Goal: Task Accomplishment & Management: Use online tool/utility

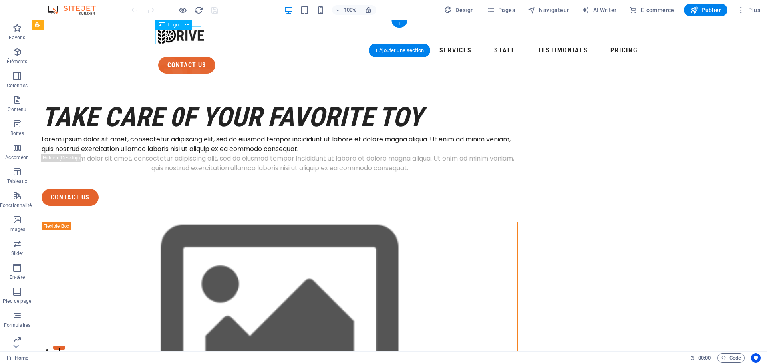
click at [176, 38] on div at bounding box center [399, 35] width 483 height 18
click at [186, 26] on icon at bounding box center [187, 25] width 4 height 8
click at [177, 37] on div at bounding box center [399, 35] width 483 height 18
select select "px"
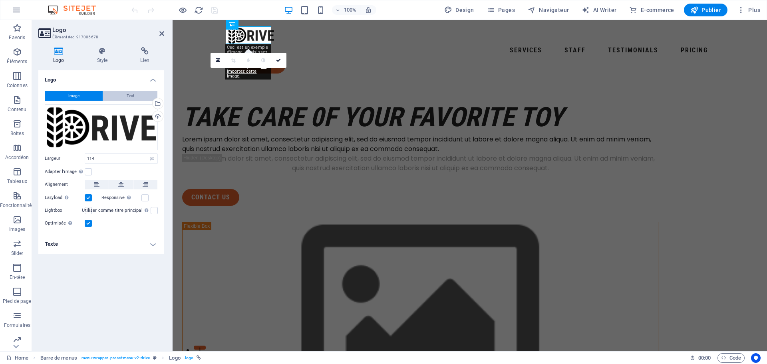
click at [127, 96] on span "Text" at bounding box center [131, 96] width 8 height 10
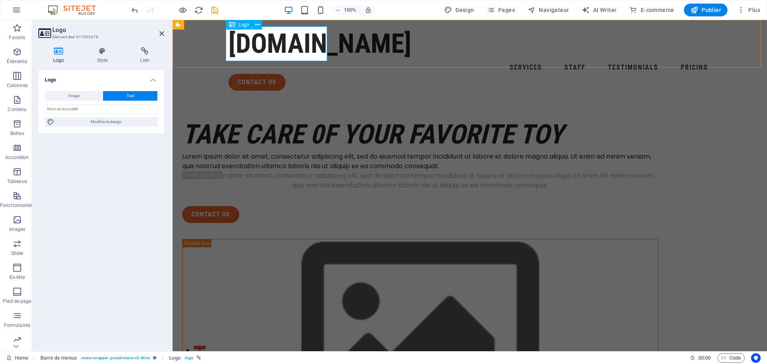
click at [292, 44] on div "[DOMAIN_NAME]" at bounding box center [470, 43] width 483 height 35
click at [79, 112] on input "text" at bounding box center [101, 109] width 113 height 10
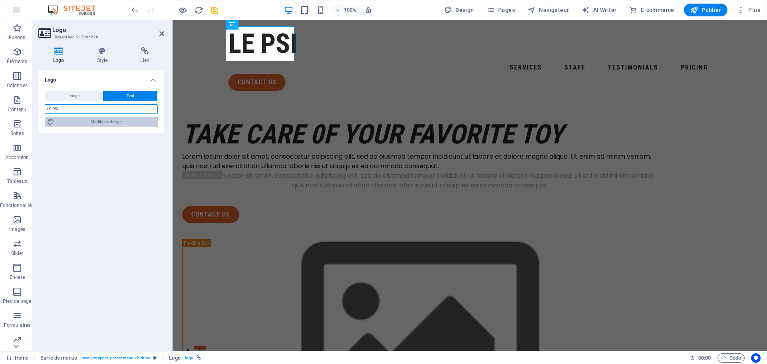
type input "LE PSI"
click at [88, 118] on span "Modifier le design" at bounding box center [106, 122] width 99 height 10
click at [101, 122] on span "Modifier le design" at bounding box center [106, 122] width 99 height 10
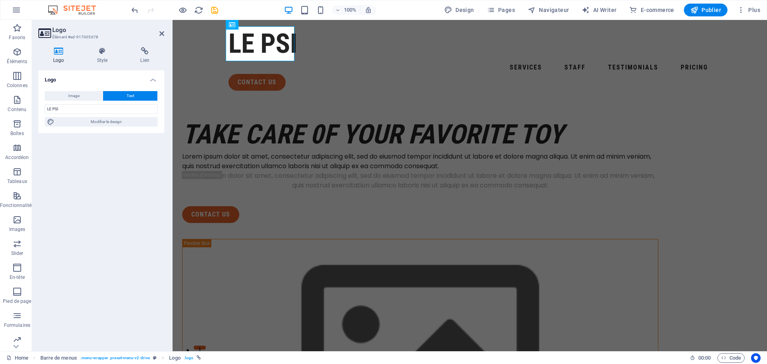
select select "px"
select select "400"
select select "px"
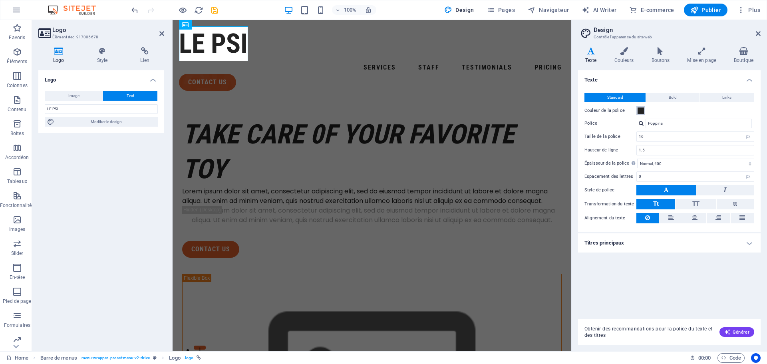
click at [640, 111] on span at bounding box center [641, 111] width 6 height 6
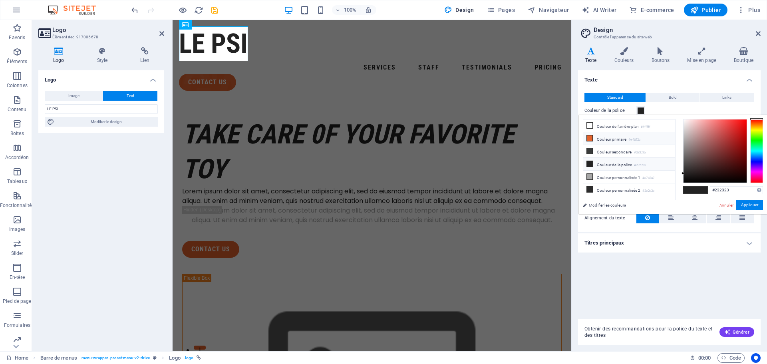
click at [589, 138] on icon at bounding box center [590, 139] width 6 height 6
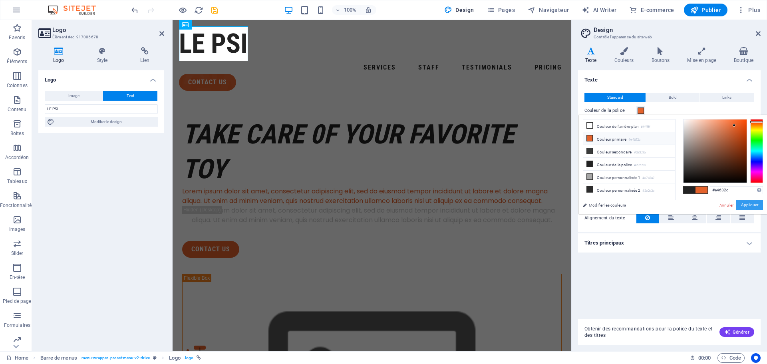
click at [744, 205] on button "Appliquer" at bounding box center [750, 205] width 27 height 10
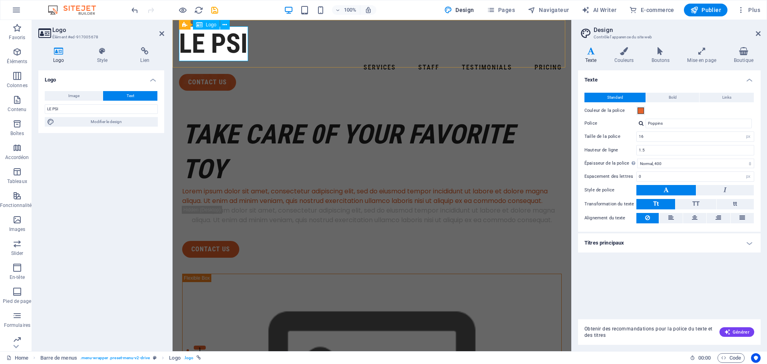
click at [233, 51] on div "LE PSI" at bounding box center [372, 43] width 386 height 35
click at [639, 113] on span at bounding box center [641, 111] width 6 height 6
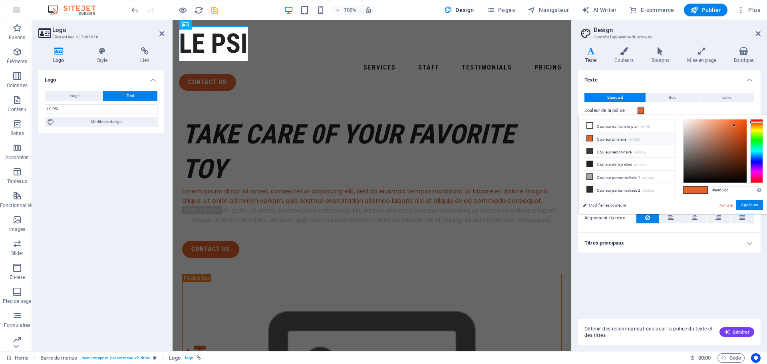
click at [652, 109] on div "Couleur de la police" at bounding box center [670, 111] width 170 height 10
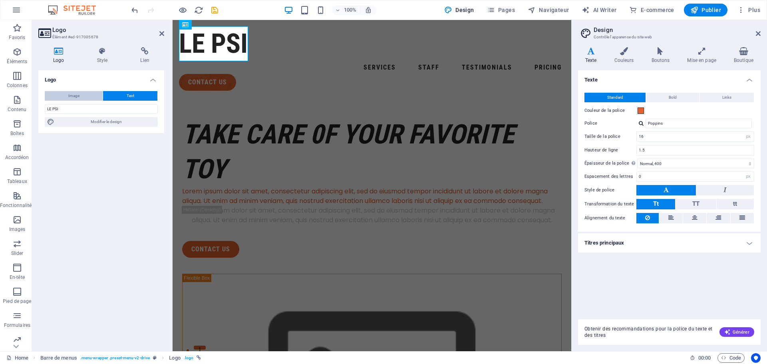
click at [65, 95] on button "Image" at bounding box center [74, 96] width 58 height 10
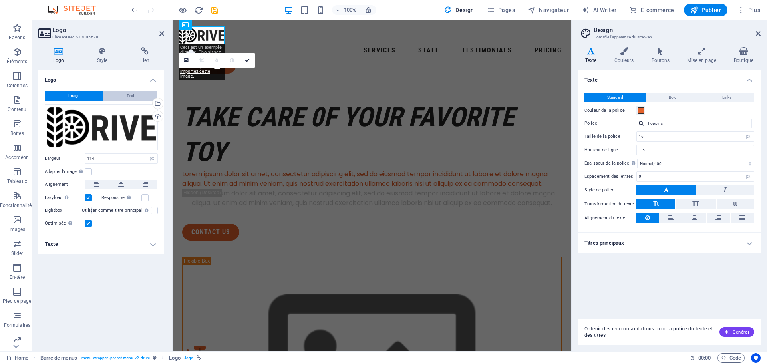
click at [136, 98] on button "Text" at bounding box center [130, 96] width 54 height 10
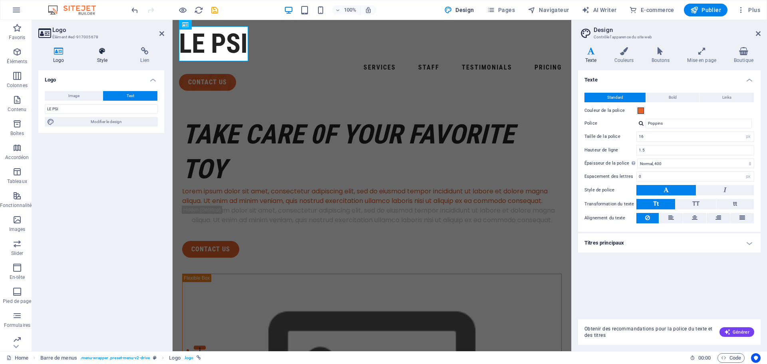
click at [102, 55] on icon at bounding box center [102, 51] width 40 height 8
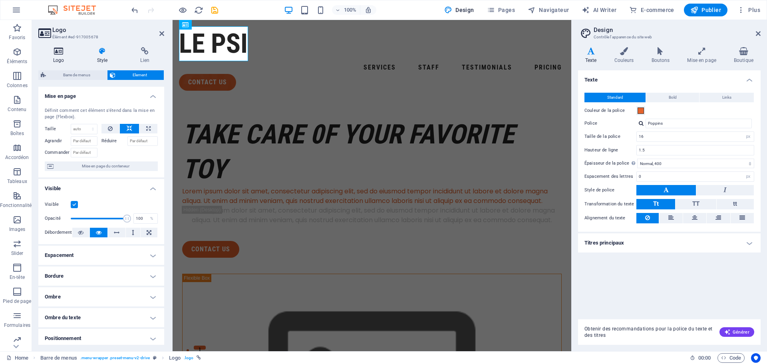
click at [58, 52] on icon at bounding box center [58, 51] width 41 height 8
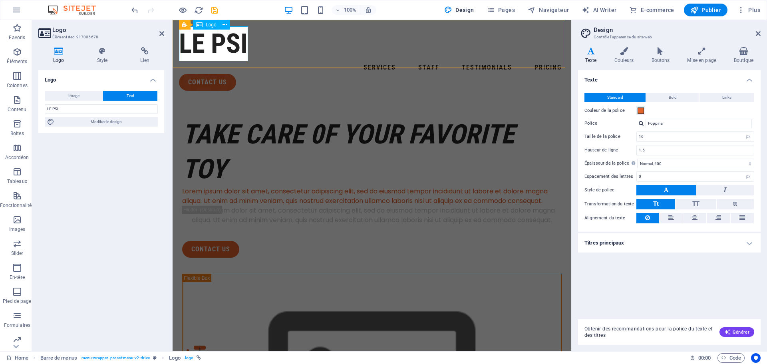
click at [217, 47] on div "LE PSI" at bounding box center [372, 43] width 386 height 35
click at [102, 55] on h4 "Style" at bounding box center [104, 55] width 44 height 17
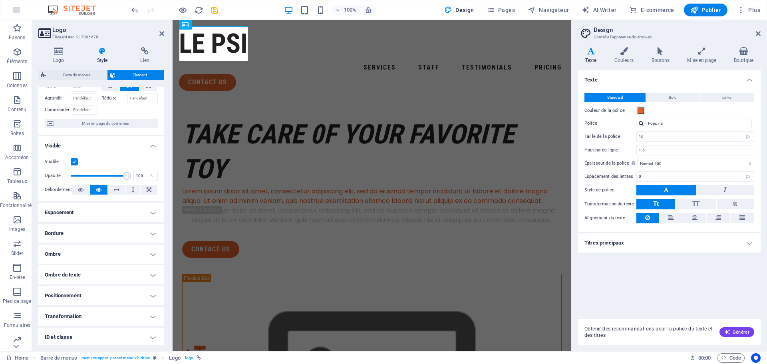
scroll to position [86, 0]
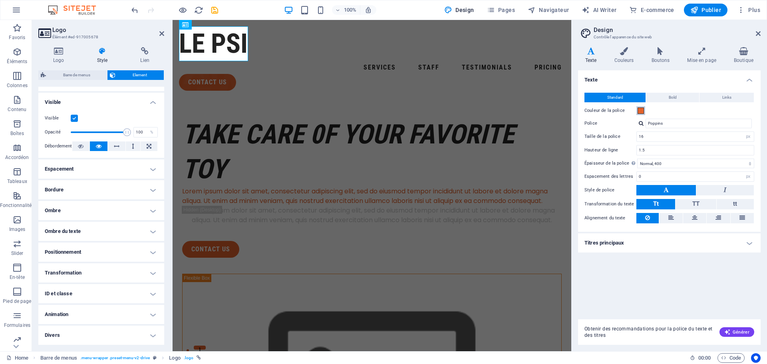
click at [640, 110] on span at bounding box center [641, 111] width 6 height 6
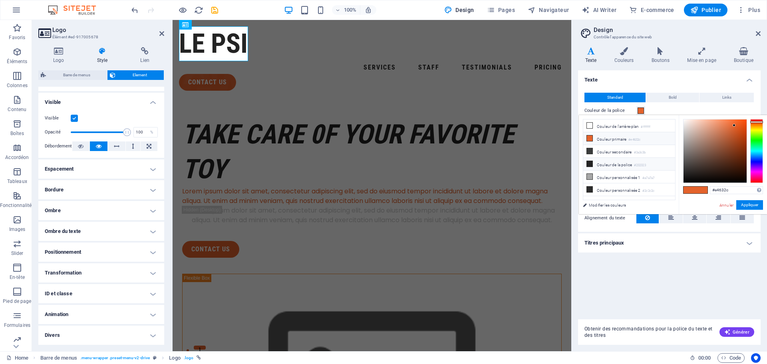
click at [590, 162] on icon at bounding box center [590, 164] width 6 height 6
type input "#232323"
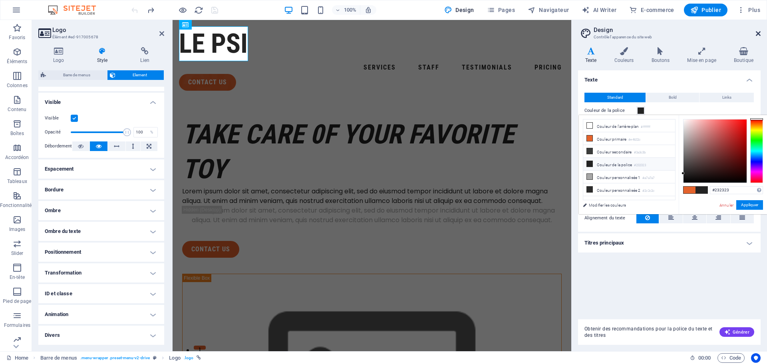
click at [758, 33] on icon at bounding box center [758, 33] width 5 height 6
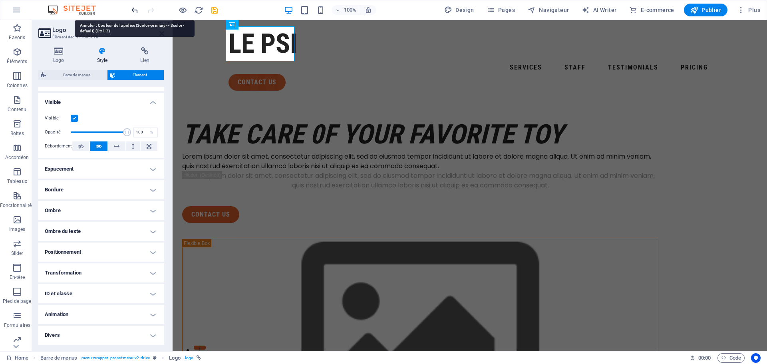
click at [135, 9] on icon "undo" at bounding box center [134, 10] width 9 height 9
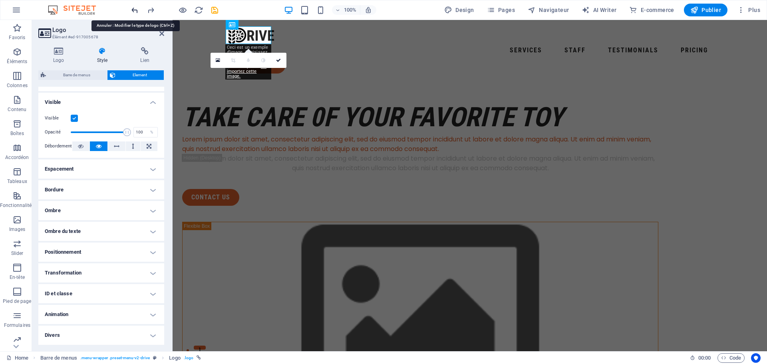
click at [135, 9] on icon "undo" at bounding box center [134, 10] width 9 height 9
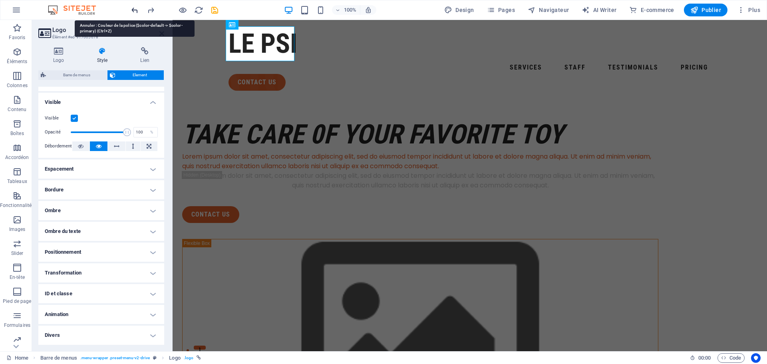
click at [135, 9] on icon "undo" at bounding box center [134, 10] width 9 height 9
click at [136, 11] on icon "undo" at bounding box center [134, 10] width 9 height 9
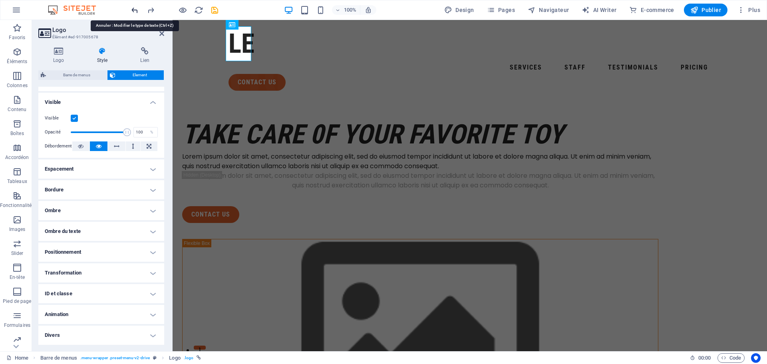
click at [135, 11] on icon "undo" at bounding box center [134, 10] width 9 height 9
click at [135, 10] on icon "undo" at bounding box center [134, 10] width 9 height 9
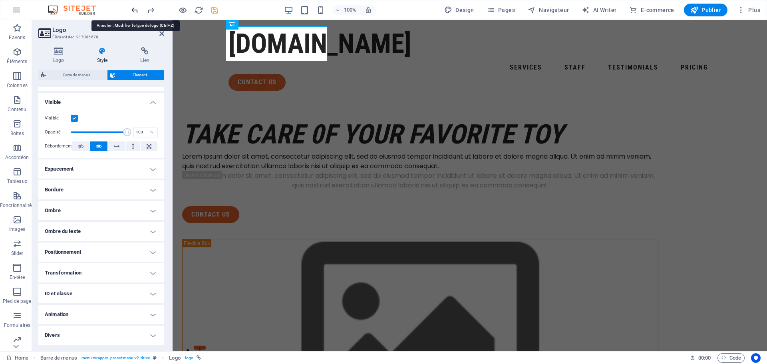
click at [135, 10] on icon "undo" at bounding box center [134, 10] width 9 height 9
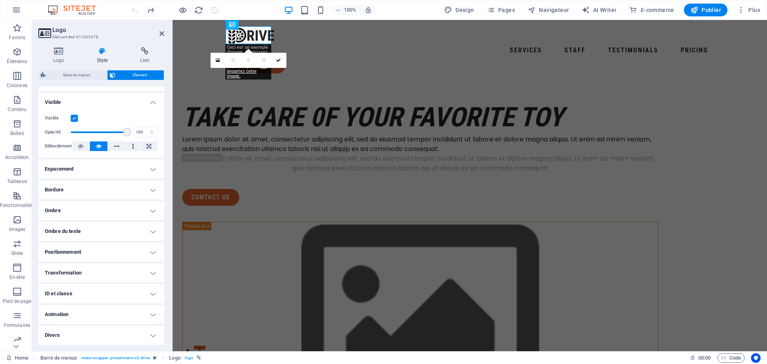
click at [135, 10] on div at bounding box center [175, 10] width 90 height 13
click at [311, 44] on div "Services Staff Testimonials Pricing contact us" at bounding box center [470, 50] width 595 height 60
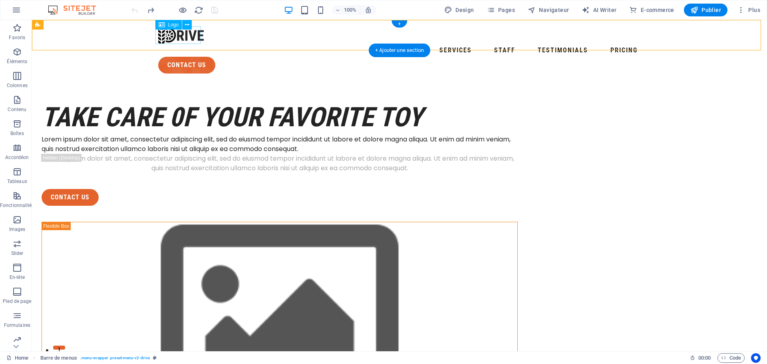
click at [172, 37] on div at bounding box center [399, 35] width 483 height 18
click at [190, 24] on button at bounding box center [187, 25] width 10 height 10
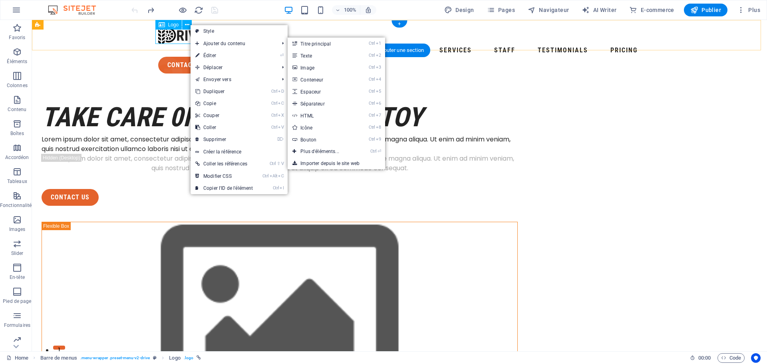
click at [168, 36] on div at bounding box center [399, 35] width 483 height 18
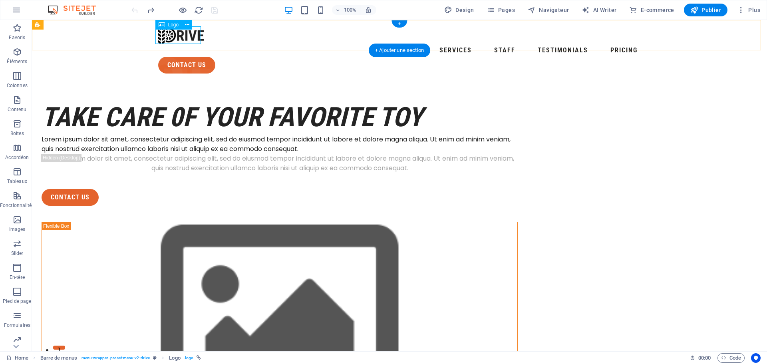
click at [168, 36] on div at bounding box center [399, 35] width 483 height 18
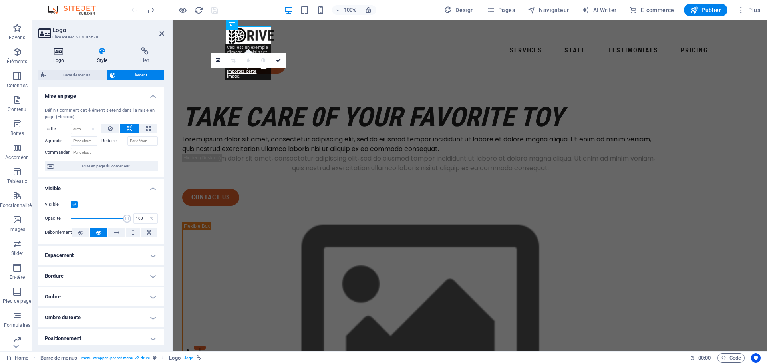
click at [60, 54] on icon at bounding box center [58, 51] width 41 height 8
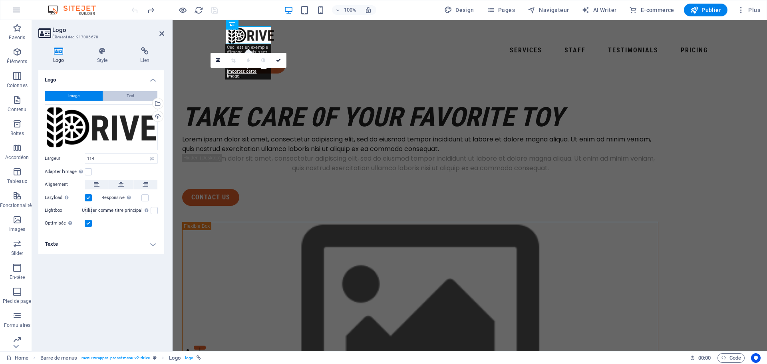
click at [133, 97] on span "Text" at bounding box center [131, 96] width 8 height 10
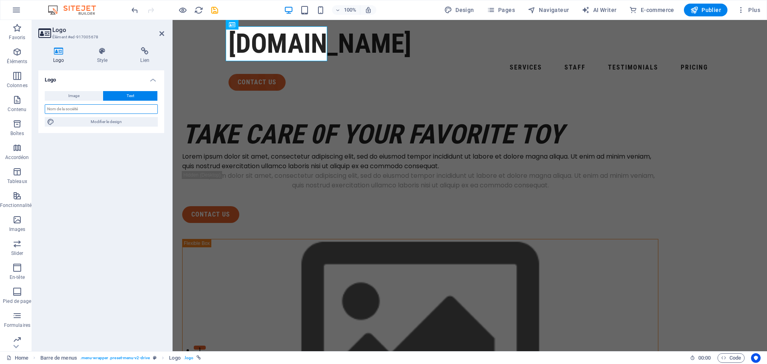
click at [62, 110] on input "text" at bounding box center [101, 109] width 113 height 10
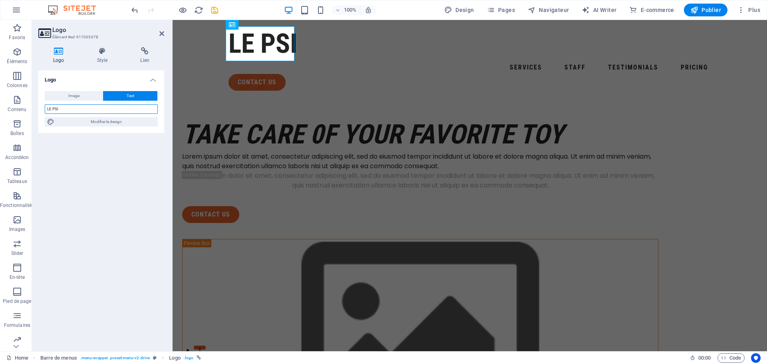
type input "LE PSI"
click at [246, 40] on div "LE PSI" at bounding box center [470, 43] width 483 height 35
click at [104, 53] on icon at bounding box center [102, 51] width 40 height 8
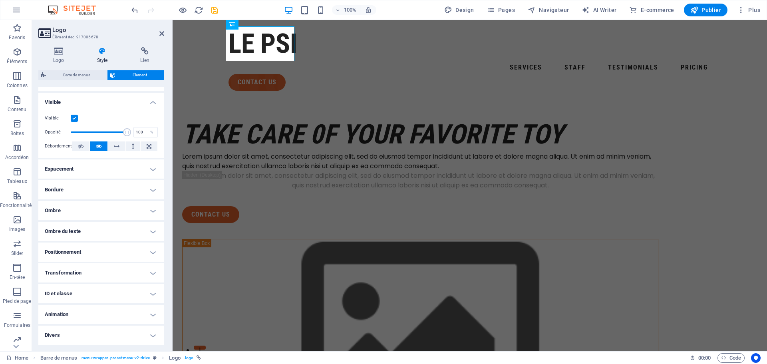
click at [76, 231] on h4 "Ombre du texte" at bounding box center [101, 231] width 126 height 19
click at [76, 231] on h4 "Ombre du texte" at bounding box center [101, 229] width 126 height 14
click at [79, 337] on h4 "Divers" at bounding box center [101, 335] width 126 height 19
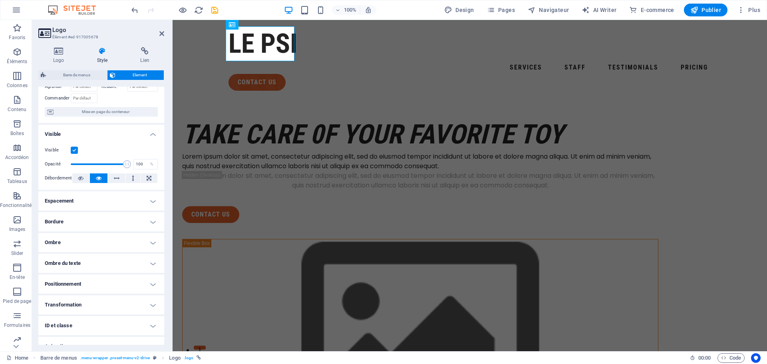
scroll to position [0, 0]
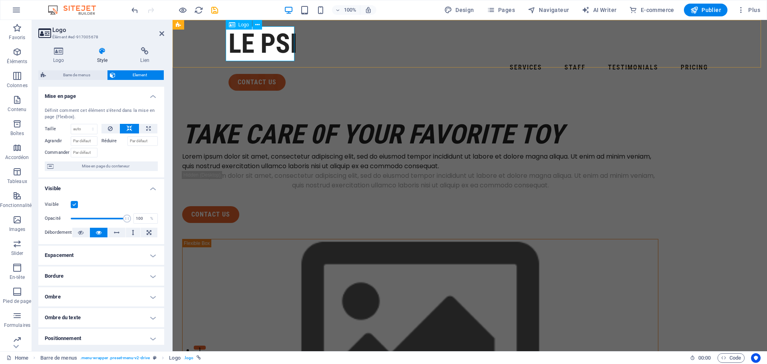
click at [267, 50] on div "LE PSI" at bounding box center [470, 43] width 483 height 35
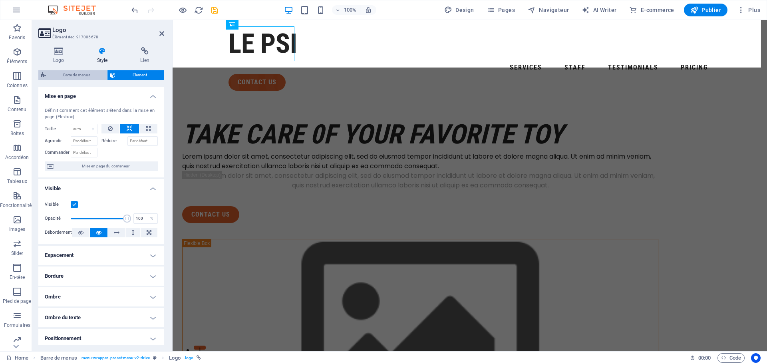
click at [68, 74] on span "Barre de menus" at bounding box center [76, 75] width 56 height 10
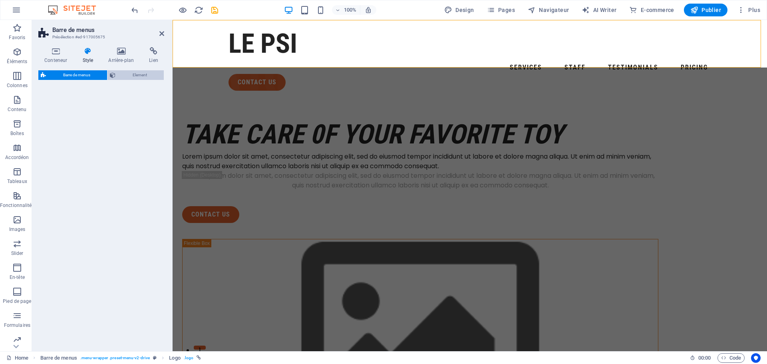
select select "rem"
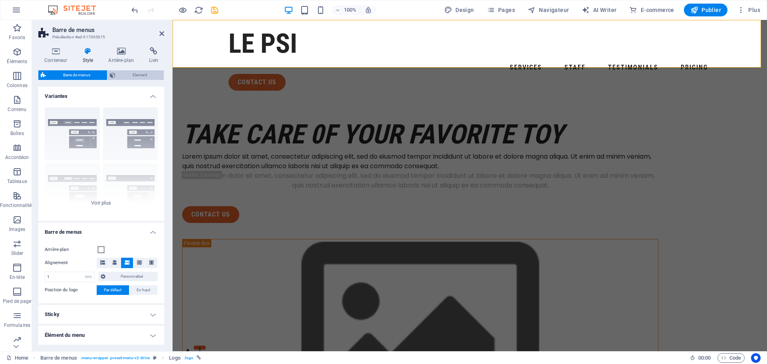
click at [136, 75] on span "Element" at bounding box center [140, 75] width 44 height 10
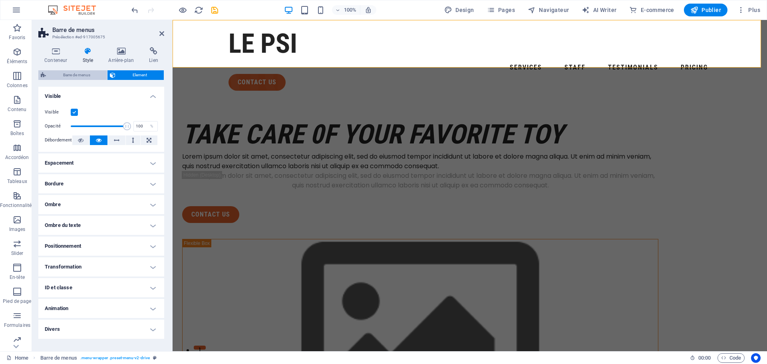
click at [82, 76] on span "Barre de menus" at bounding box center [76, 75] width 56 height 10
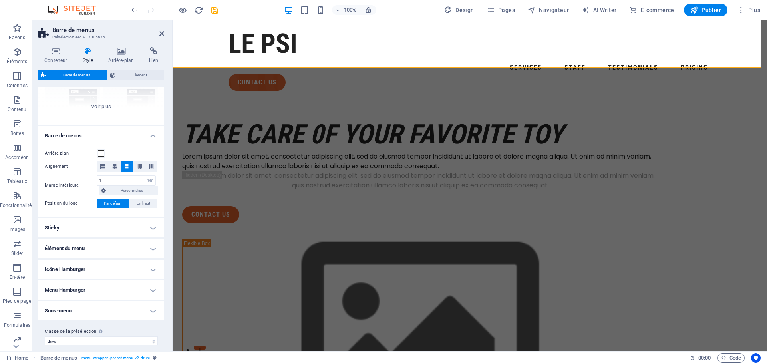
scroll to position [104, 0]
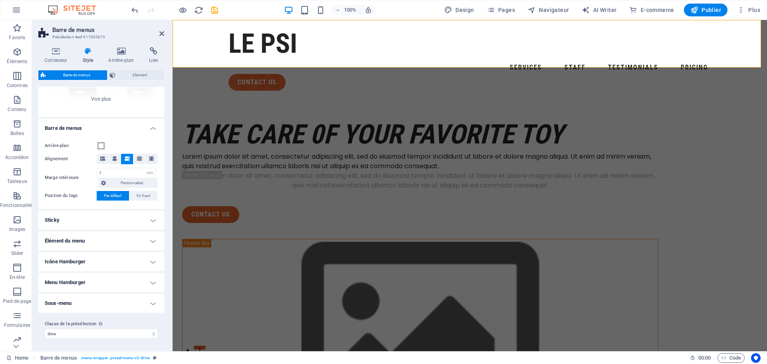
click at [87, 259] on h4 "Icône Hamburger" at bounding box center [101, 261] width 126 height 19
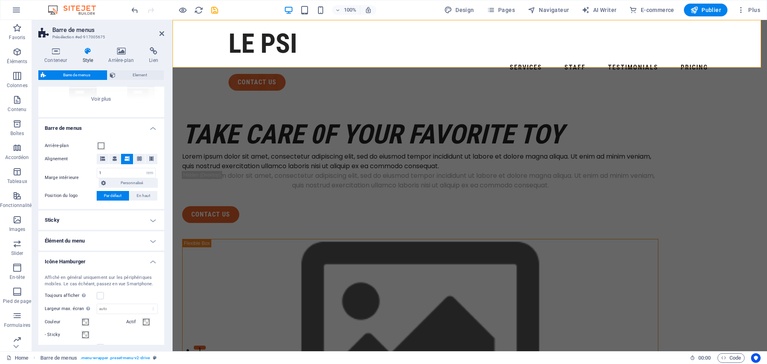
click at [87, 259] on h4 "Icône Hamburger" at bounding box center [101, 259] width 126 height 14
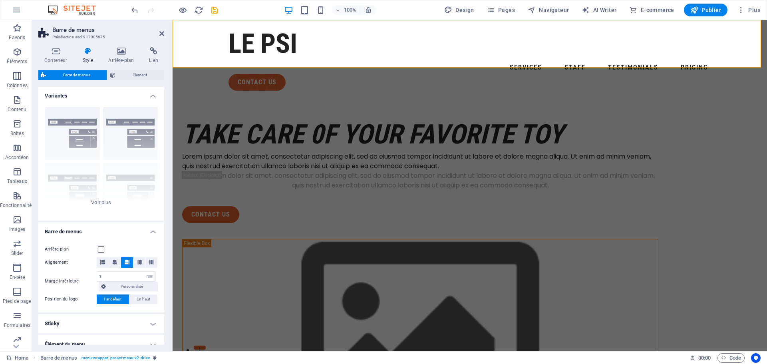
scroll to position [0, 0]
click at [136, 73] on span "Element" at bounding box center [140, 75] width 44 height 10
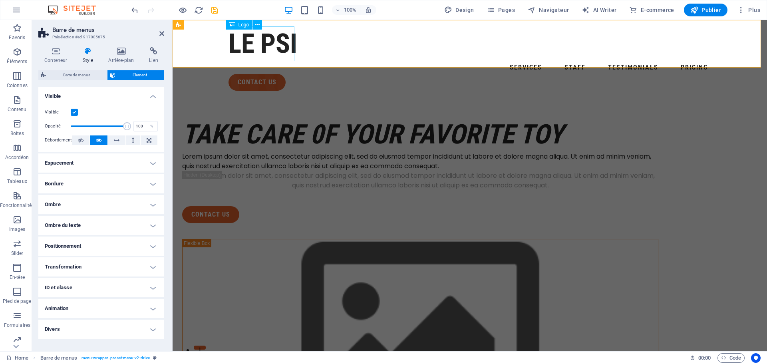
click at [257, 48] on div "LE PSI" at bounding box center [470, 43] width 483 height 35
click at [256, 48] on div "LE PSI" at bounding box center [470, 43] width 483 height 35
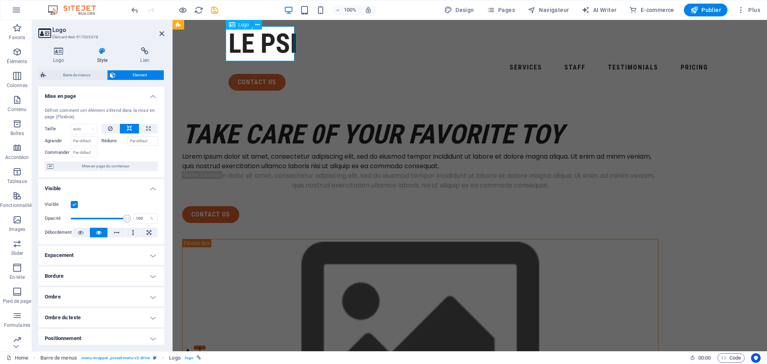
click at [269, 44] on div "LE PSI" at bounding box center [470, 43] width 483 height 35
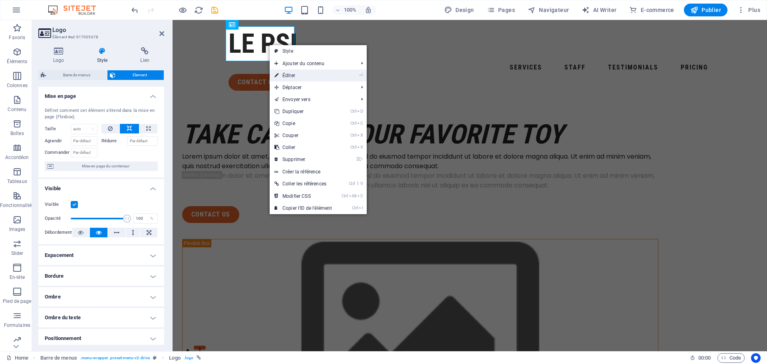
click at [291, 76] on link "⏎ Éditer" at bounding box center [303, 76] width 67 height 12
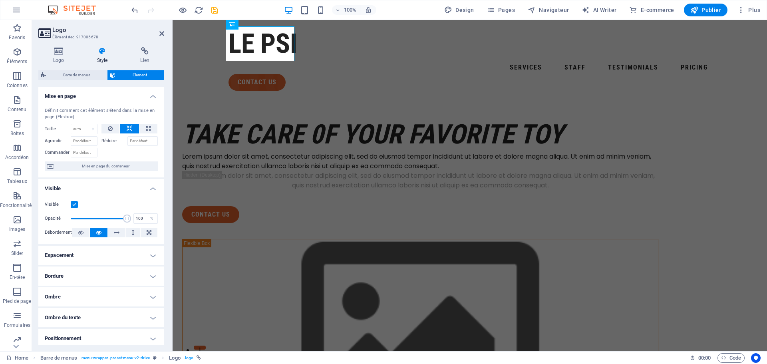
click at [86, 255] on h4 "Espacement" at bounding box center [101, 255] width 126 height 19
click at [86, 255] on h4 "Espacement" at bounding box center [101, 253] width 126 height 14
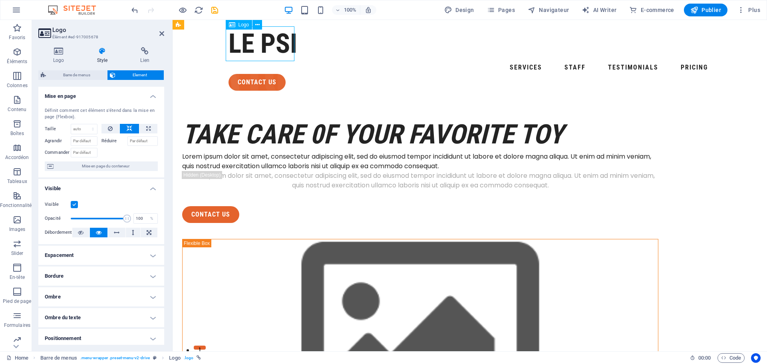
drag, startPoint x: 230, startPoint y: 46, endPoint x: 266, endPoint y: 45, distance: 36.0
click at [266, 45] on div "LE PSI" at bounding box center [470, 43] width 483 height 35
click at [265, 46] on div "LE PSI" at bounding box center [470, 43] width 483 height 35
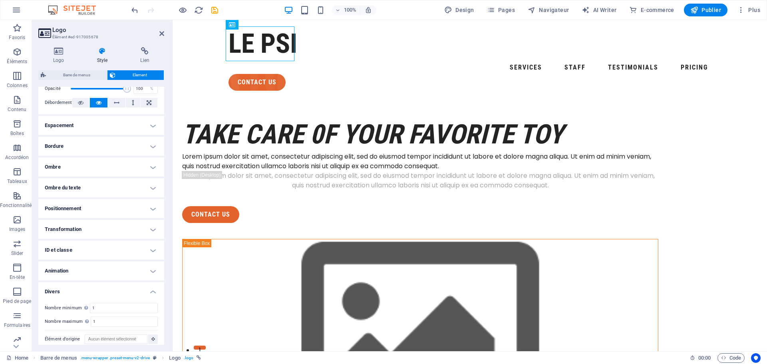
scroll to position [136, 0]
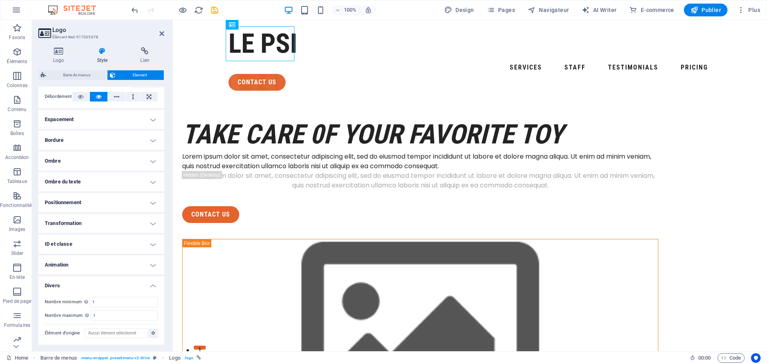
click at [77, 179] on h4 "Ombre du texte" at bounding box center [101, 181] width 126 height 19
click at [80, 163] on h4 "Ombre" at bounding box center [101, 160] width 126 height 19
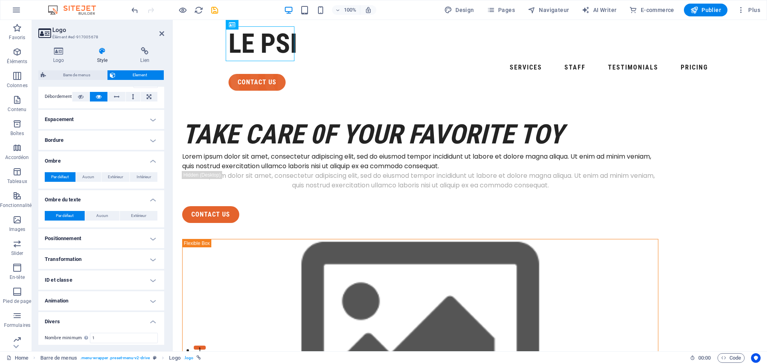
click at [76, 236] on h4 "Positionnement" at bounding box center [101, 238] width 126 height 19
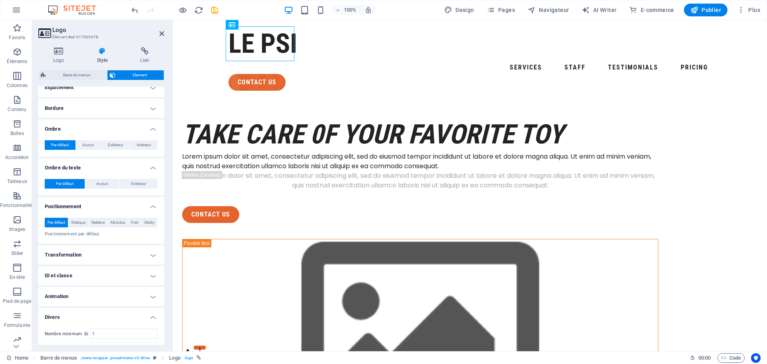
scroll to position [199, 0]
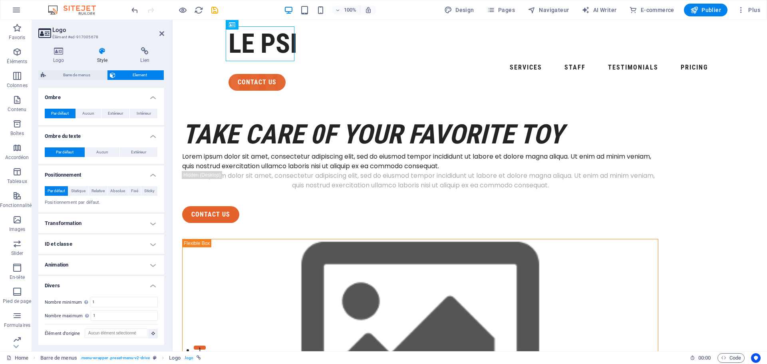
click at [74, 225] on h4 "Transformation" at bounding box center [101, 223] width 126 height 19
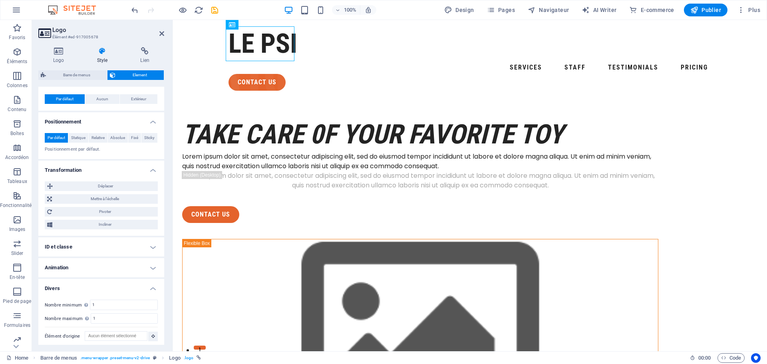
scroll to position [255, 0]
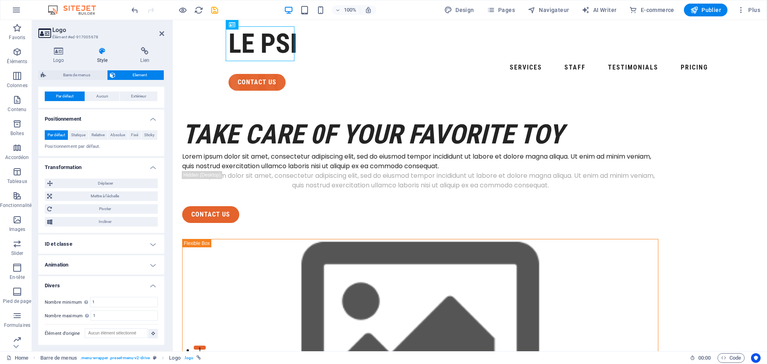
click at [66, 244] on h4 "ID et classe" at bounding box center [101, 244] width 126 height 19
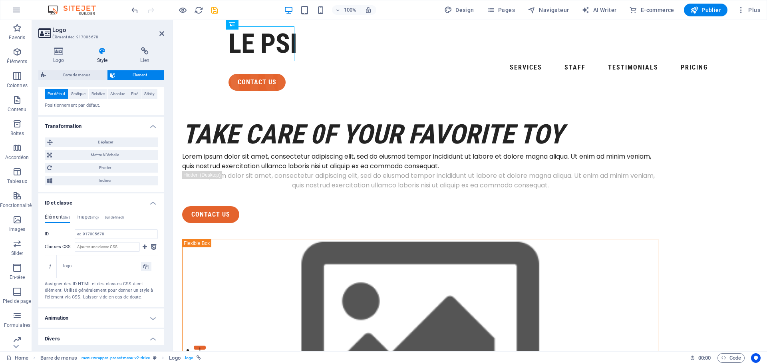
scroll to position [350, 0]
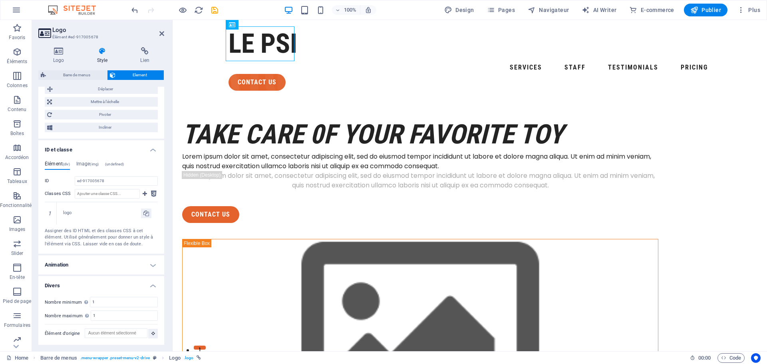
click at [69, 267] on h4 "Animation" at bounding box center [101, 264] width 126 height 19
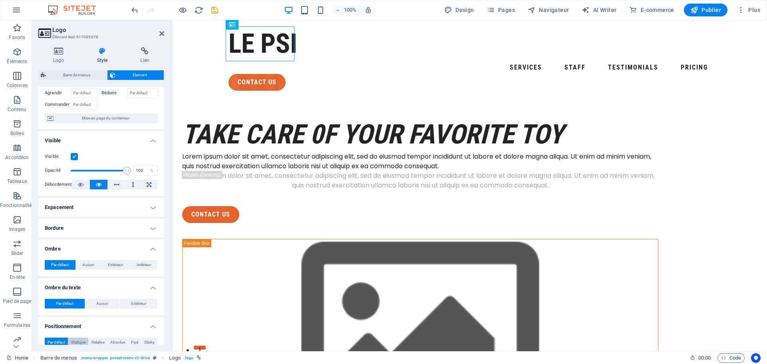
scroll to position [0, 0]
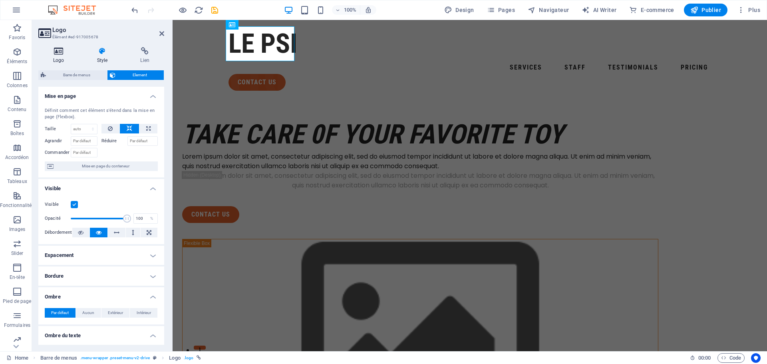
click at [61, 56] on h4 "Logo" at bounding box center [60, 55] width 44 height 17
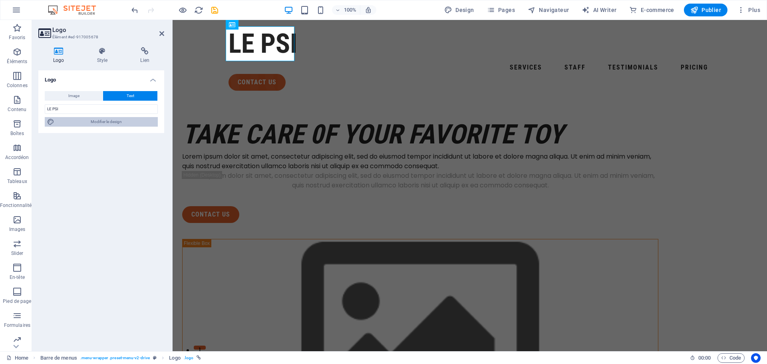
click at [109, 124] on span "Modifier le design" at bounding box center [106, 122] width 99 height 10
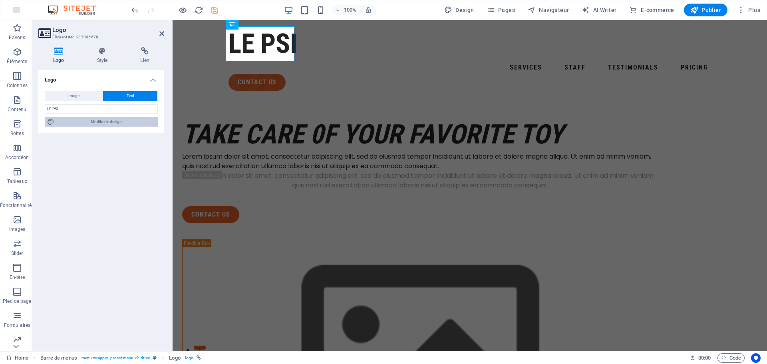
select select "px"
select select "400"
select select "px"
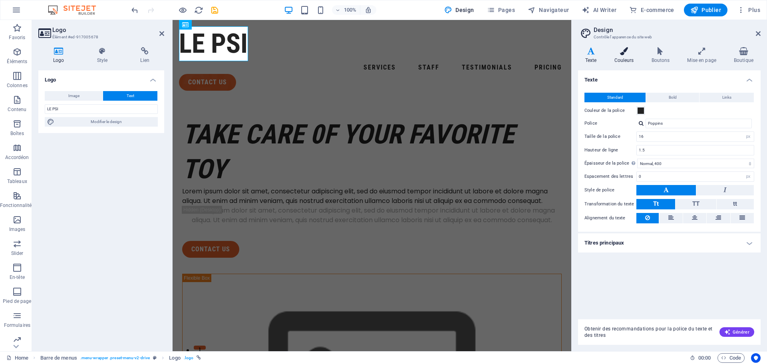
click at [628, 55] on icon at bounding box center [625, 51] width 34 height 8
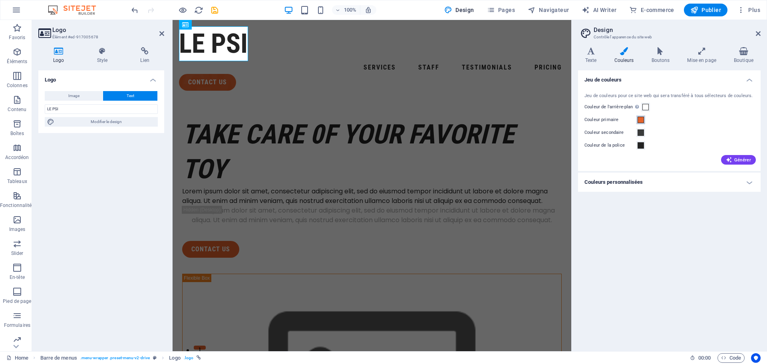
click at [641, 119] on span at bounding box center [641, 120] width 6 height 6
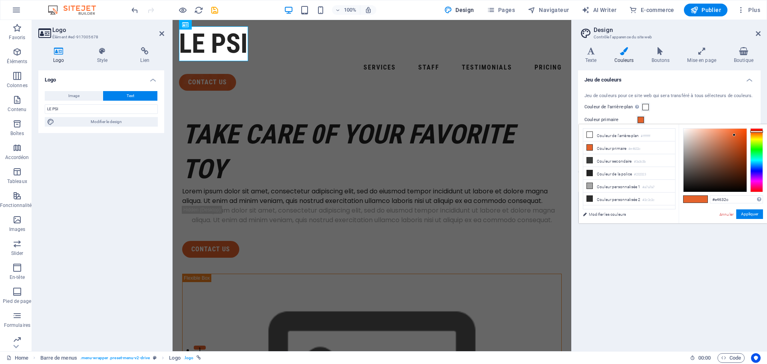
click at [674, 108] on div "Couleur de l'arrière-plan Visible uniquement si non couvert par d'autres arrièr…" at bounding box center [670, 107] width 170 height 10
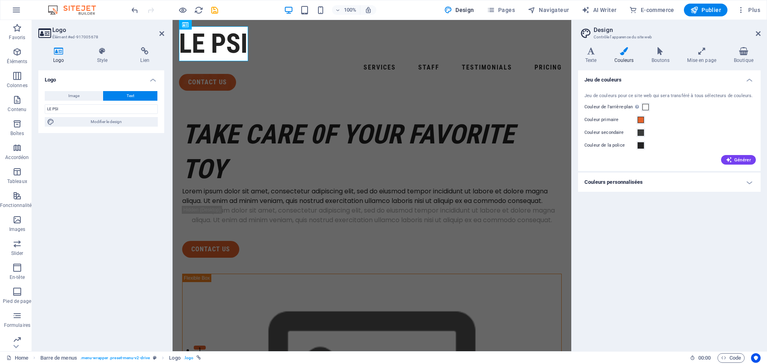
click at [623, 54] on icon at bounding box center [625, 51] width 34 height 8
click at [593, 52] on icon at bounding box center [591, 51] width 26 height 8
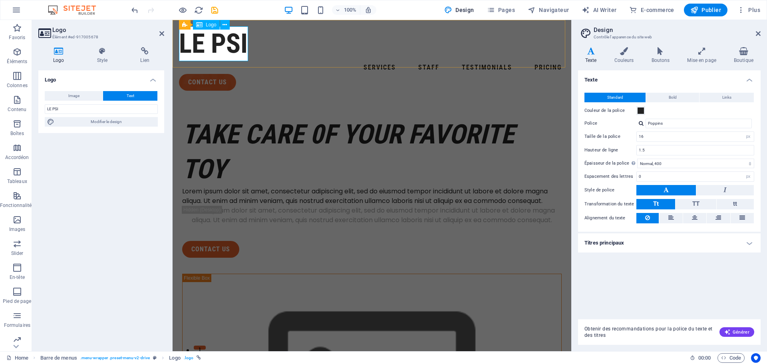
click at [204, 52] on div "LE PSI" at bounding box center [372, 43] width 386 height 35
click at [105, 57] on h4 "Style" at bounding box center [104, 55] width 44 height 17
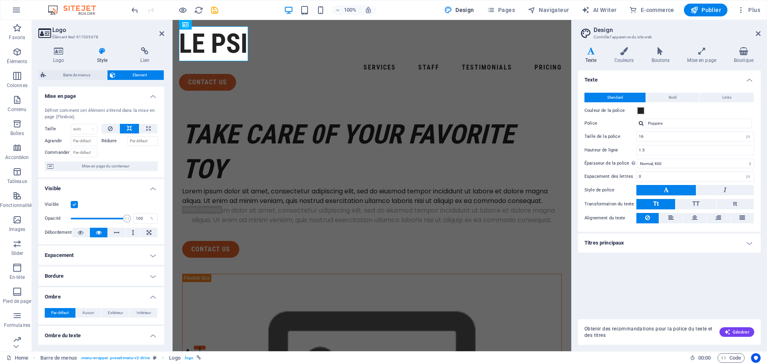
click at [151, 96] on h4 "Mise en page" at bounding box center [101, 94] width 126 height 14
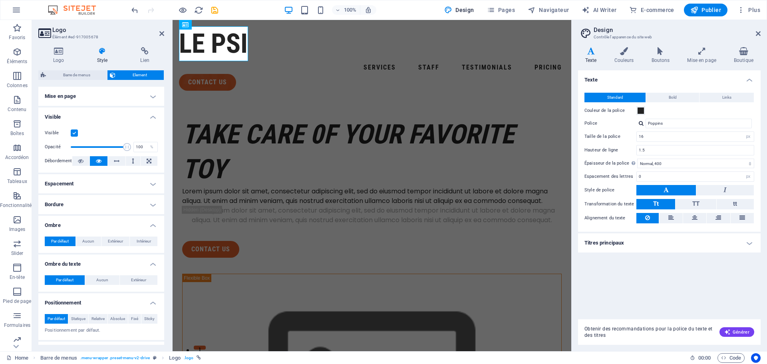
click at [151, 117] on h4 "Visible" at bounding box center [101, 115] width 126 height 14
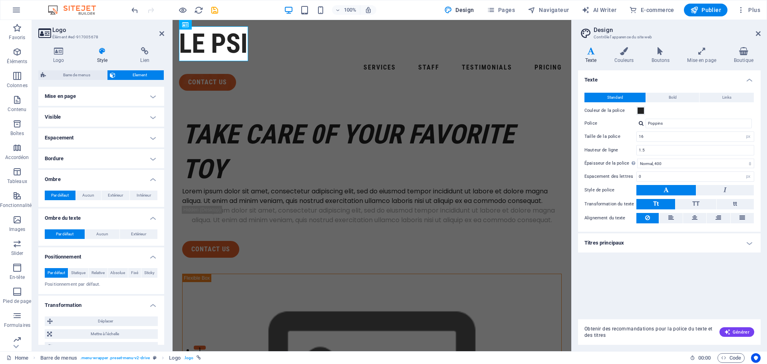
click at [151, 117] on h4 "Visible" at bounding box center [101, 117] width 126 height 19
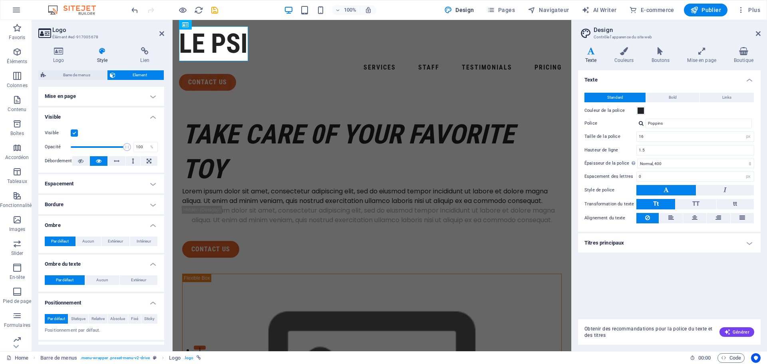
click at [151, 117] on h4 "Visible" at bounding box center [101, 115] width 126 height 14
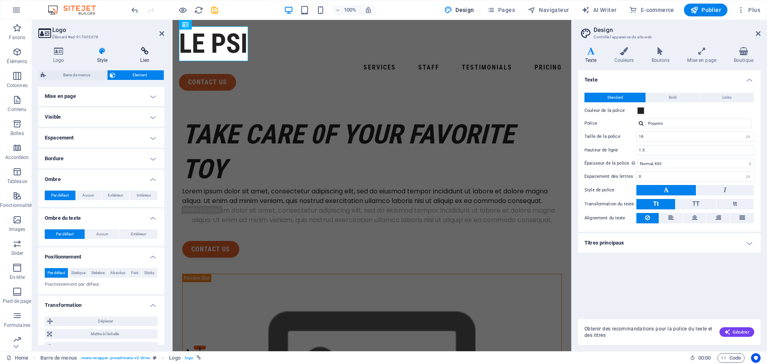
click at [141, 54] on icon at bounding box center [145, 51] width 39 height 8
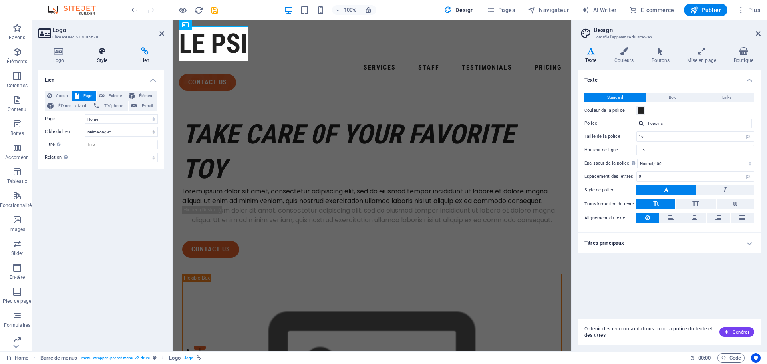
click at [100, 53] on icon at bounding box center [102, 51] width 40 height 8
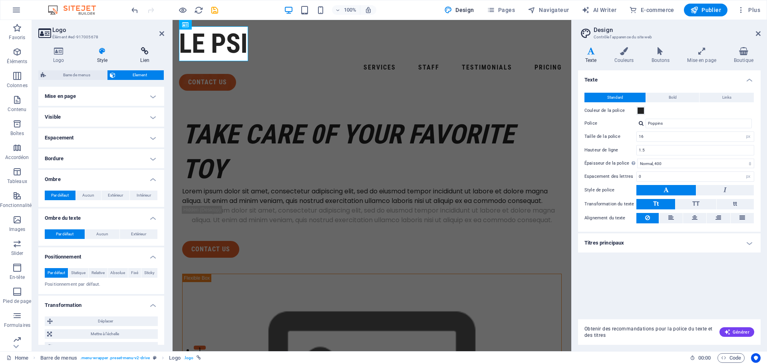
click at [138, 50] on icon at bounding box center [145, 51] width 39 height 8
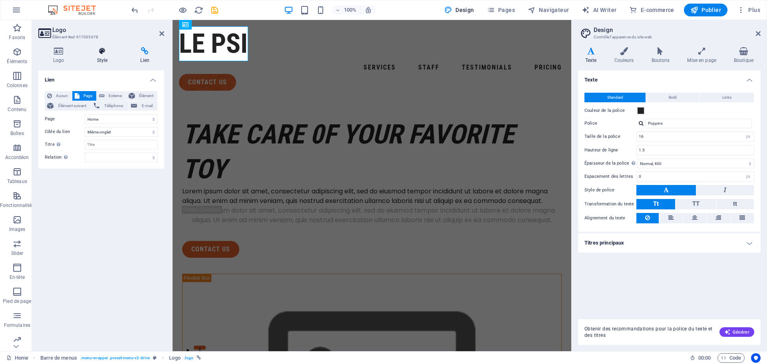
click at [101, 52] on icon at bounding box center [102, 51] width 40 height 8
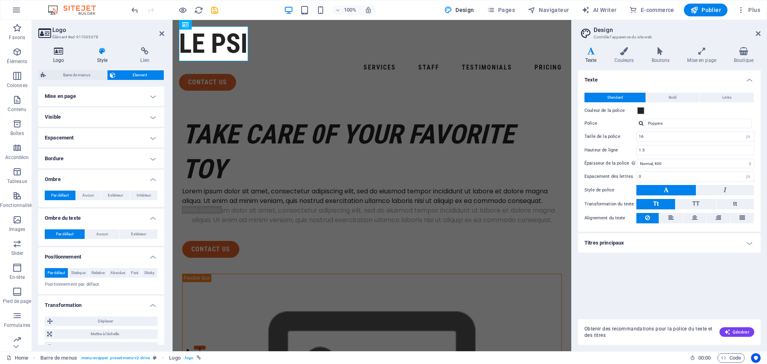
click at [57, 52] on icon at bounding box center [58, 51] width 41 height 8
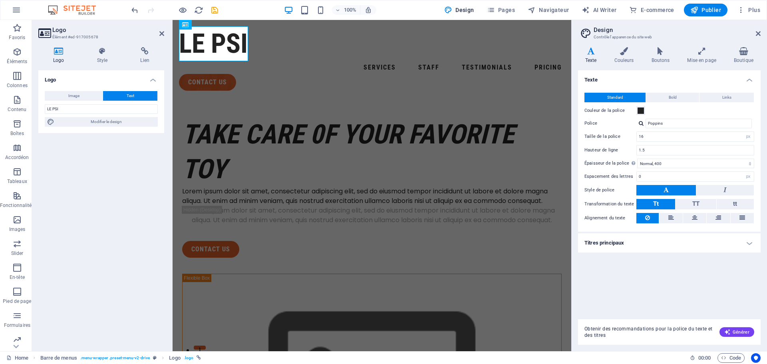
click at [624, 242] on h4 "Titres principaux" at bounding box center [669, 242] width 183 height 19
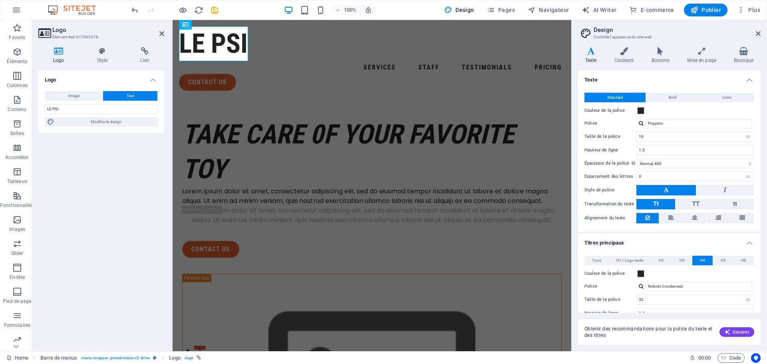
click at [591, 52] on icon at bounding box center [591, 51] width 26 height 8
click at [219, 43] on div "LE PSI" at bounding box center [372, 43] width 386 height 35
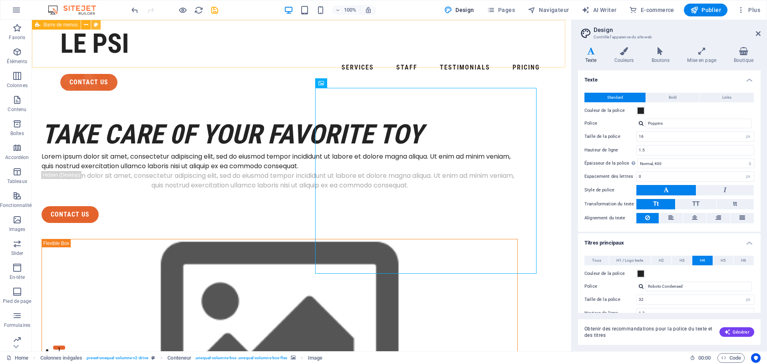
click at [96, 24] on icon at bounding box center [96, 25] width 4 height 8
select select "rem"
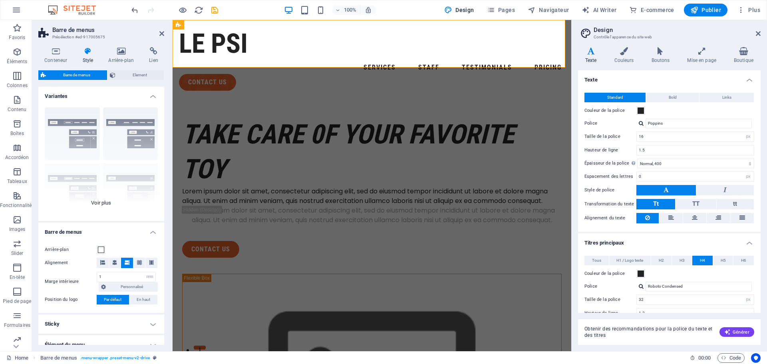
click at [105, 207] on div "Bordure Centré Par défaut Fixé Loki Déclencheur Large XXL" at bounding box center [101, 161] width 126 height 120
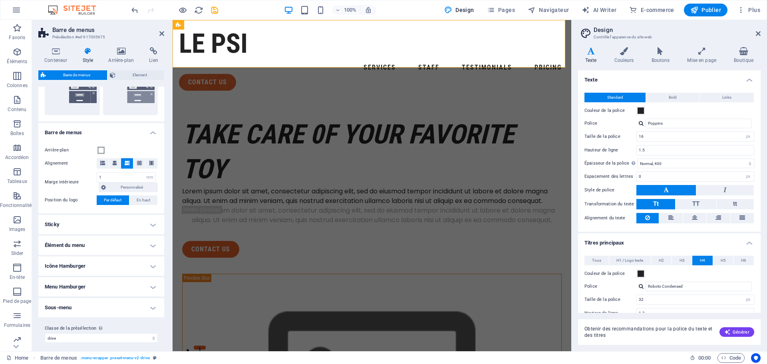
scroll to position [217, 0]
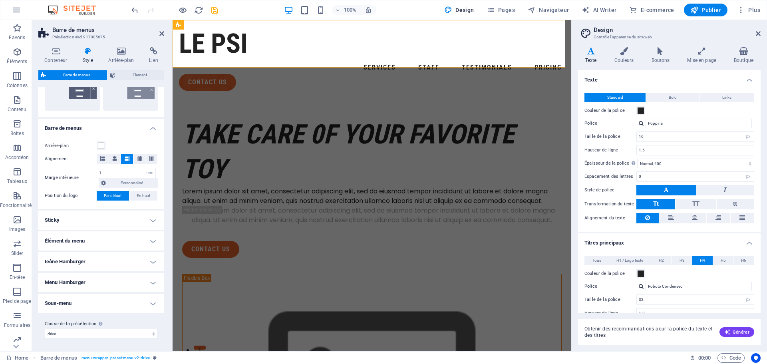
click at [71, 218] on h4 "Sticky" at bounding box center [101, 220] width 126 height 19
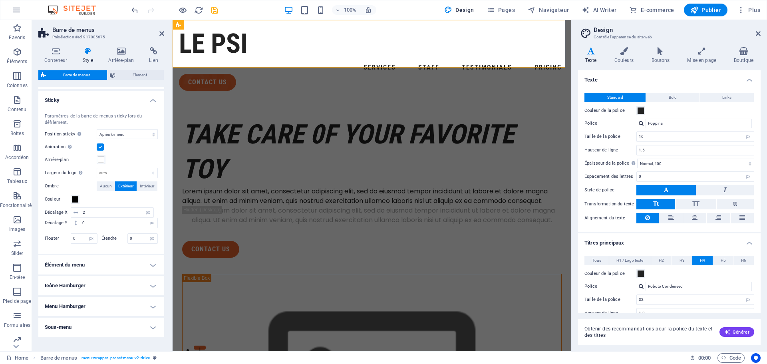
scroll to position [361, 0]
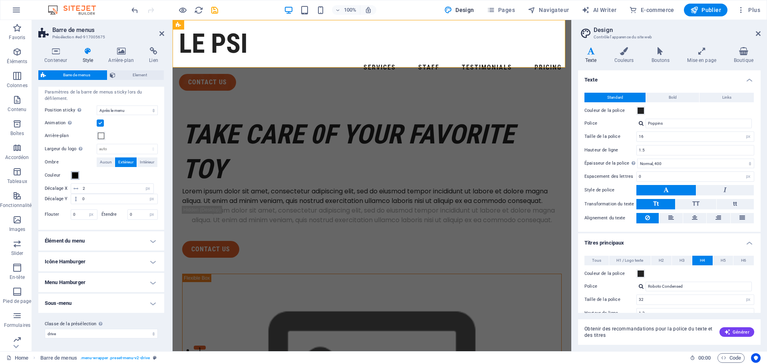
click at [76, 177] on span at bounding box center [75, 175] width 6 height 6
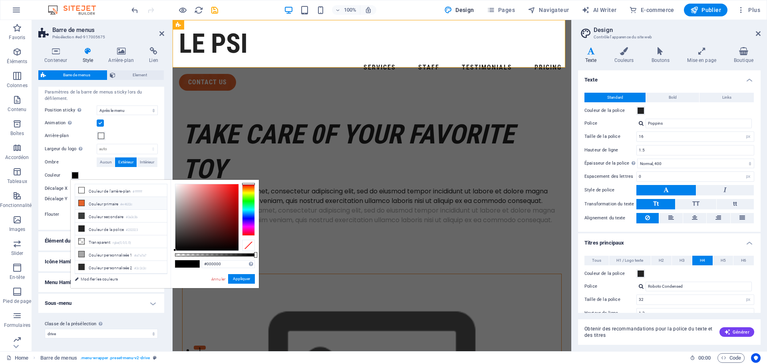
click at [80, 203] on icon at bounding box center [82, 203] width 6 height 6
type input "#e4632c"
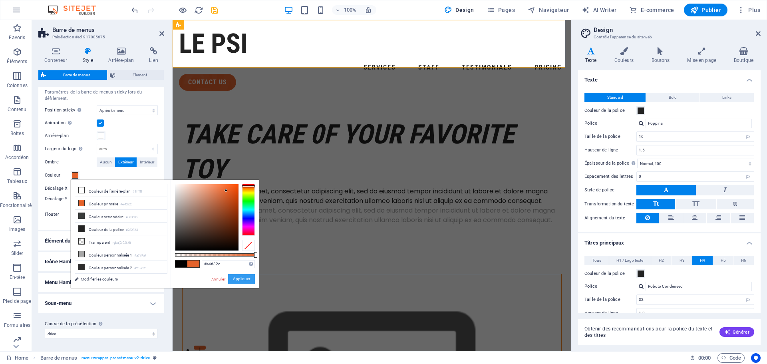
click at [240, 280] on button "Appliquer" at bounding box center [241, 279] width 27 height 10
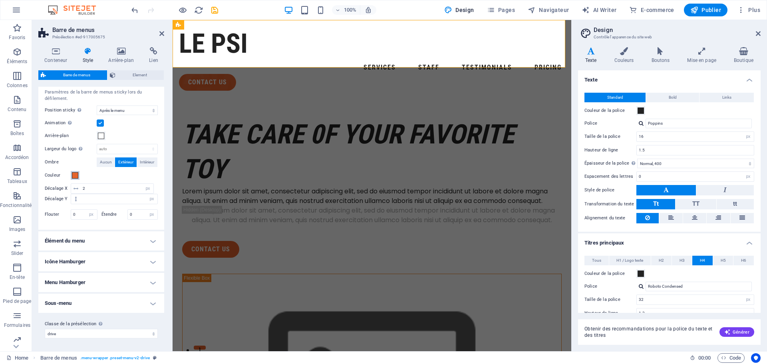
click at [75, 176] on span at bounding box center [75, 175] width 6 height 6
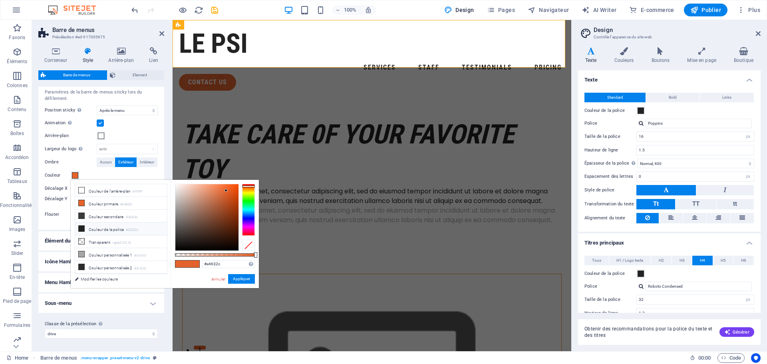
click at [99, 227] on li "Couleur de la police #232323" at bounding box center [121, 229] width 92 height 13
type input "#232323"
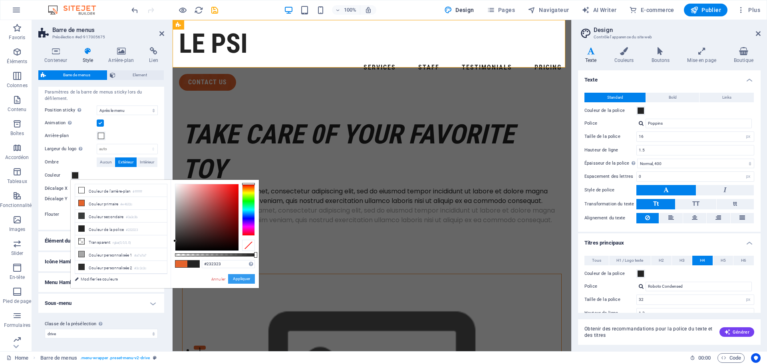
drag, startPoint x: 240, startPoint y: 277, endPoint x: 66, endPoint y: 257, distance: 175.5
click at [240, 277] on button "Appliquer" at bounding box center [241, 279] width 27 height 10
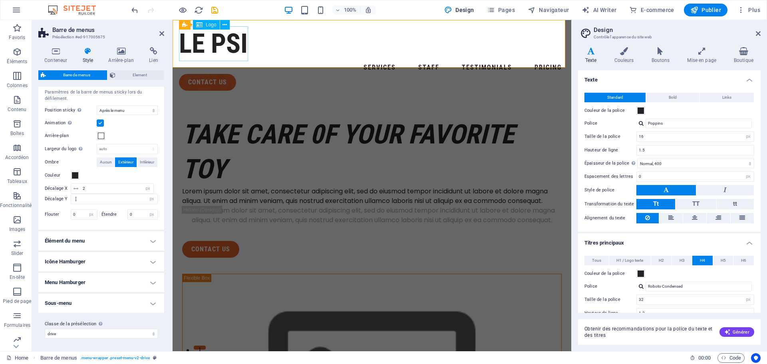
click at [235, 44] on div "LE PSI" at bounding box center [372, 43] width 386 height 35
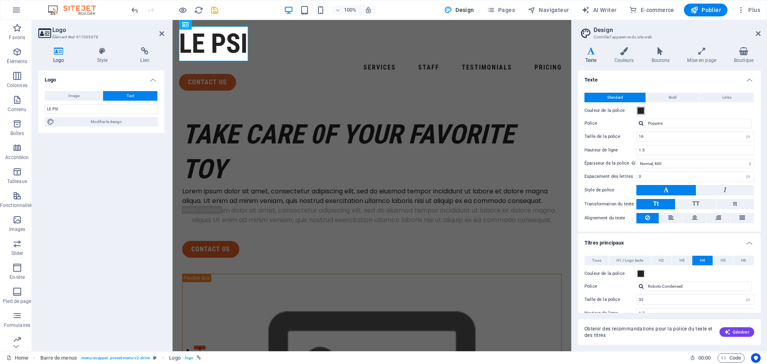
click at [642, 109] on span at bounding box center [641, 111] width 6 height 6
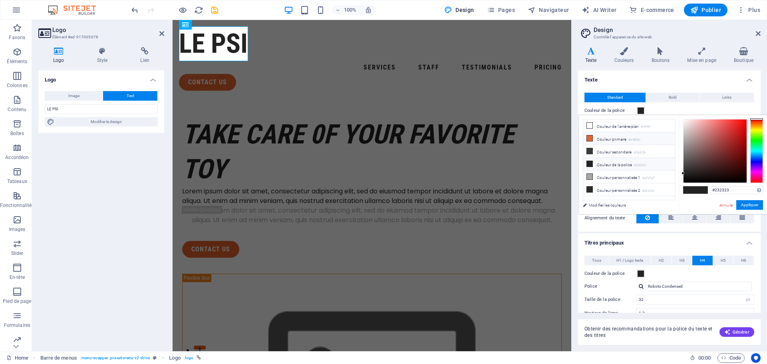
click at [590, 137] on icon at bounding box center [590, 139] width 6 height 6
type input "#e4632c"
click at [748, 207] on button "Appliquer" at bounding box center [750, 205] width 27 height 10
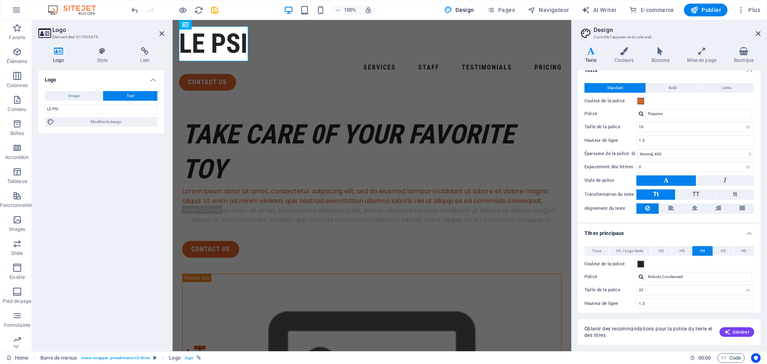
scroll to position [0, 0]
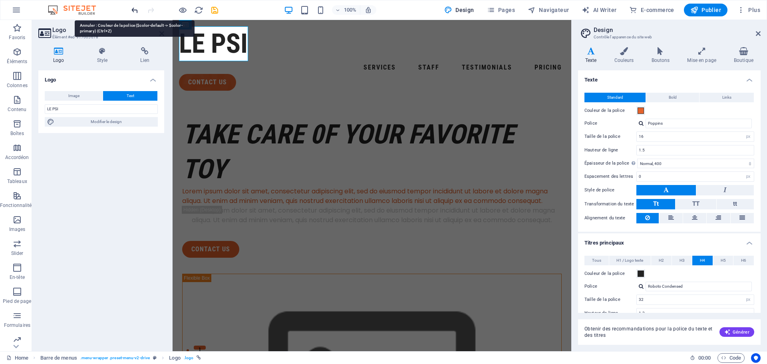
click at [137, 11] on icon "undo" at bounding box center [134, 10] width 9 height 9
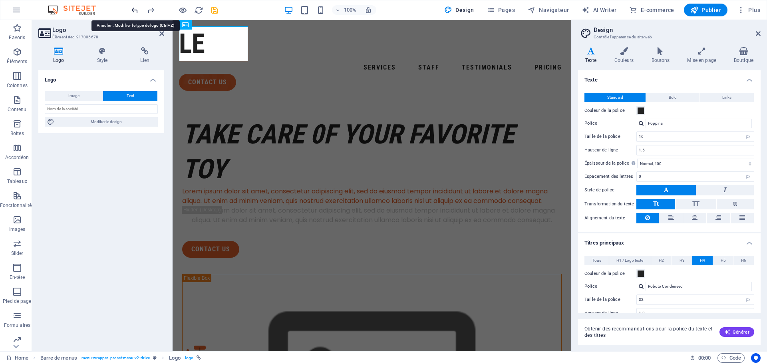
click at [137, 11] on icon "undo" at bounding box center [134, 10] width 9 height 9
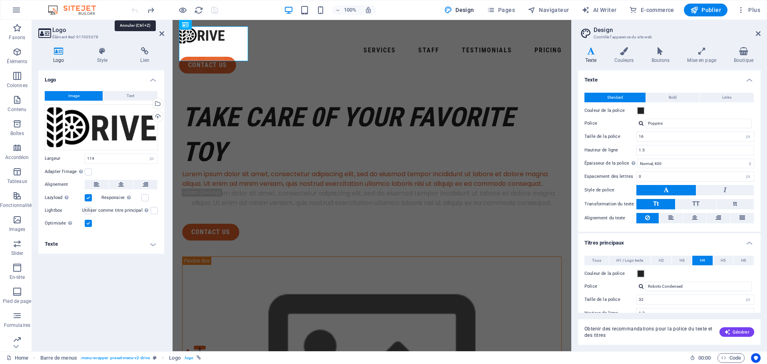
click at [137, 11] on div at bounding box center [175, 10] width 90 height 13
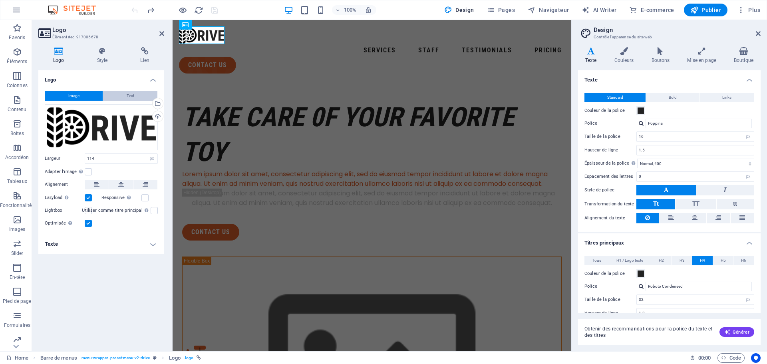
click at [124, 91] on button "Text" at bounding box center [130, 96] width 54 height 10
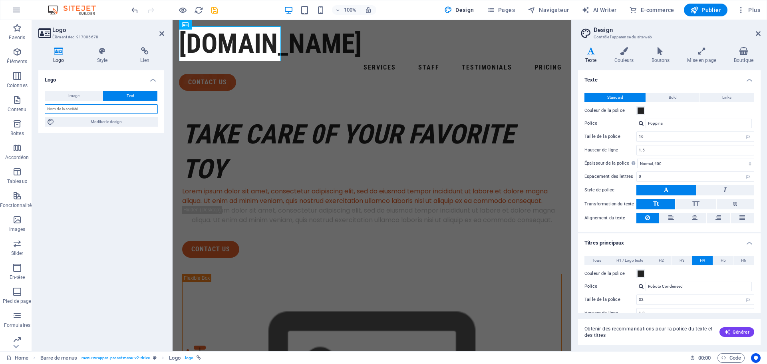
click at [67, 109] on input "text" at bounding box center [101, 109] width 113 height 10
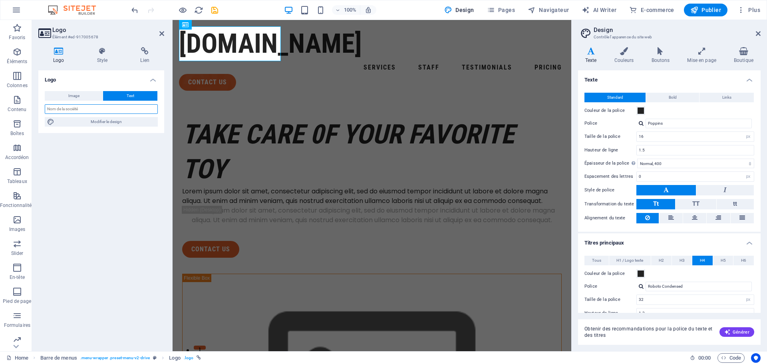
type input "LE PSI"
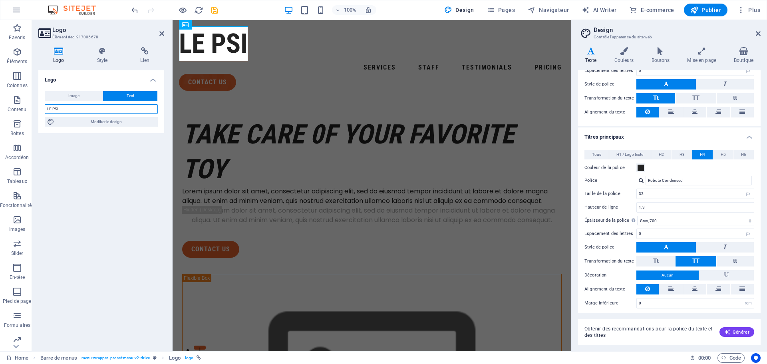
scroll to position [110, 0]
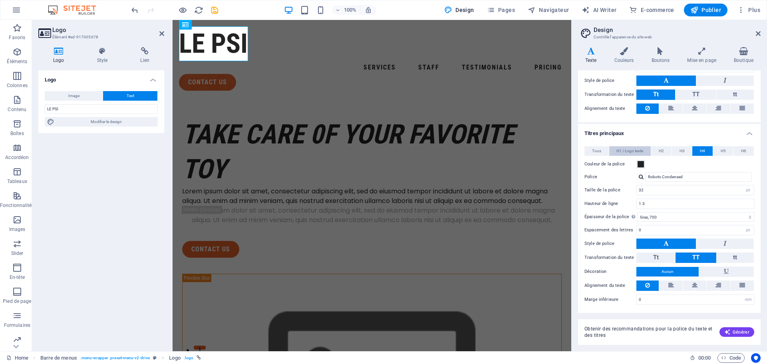
click at [631, 151] on span "H1 / Logo texte" at bounding box center [630, 151] width 27 height 10
click at [640, 163] on span at bounding box center [641, 164] width 6 height 6
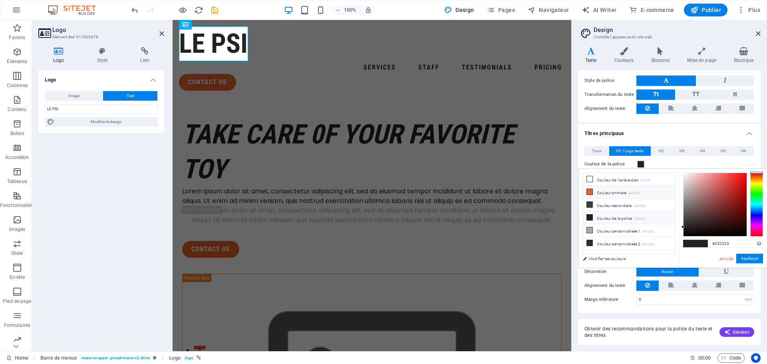
click at [592, 191] on icon at bounding box center [590, 192] width 6 height 6
type input "#e4632c"
click at [751, 260] on button "Appliquer" at bounding box center [750, 259] width 27 height 10
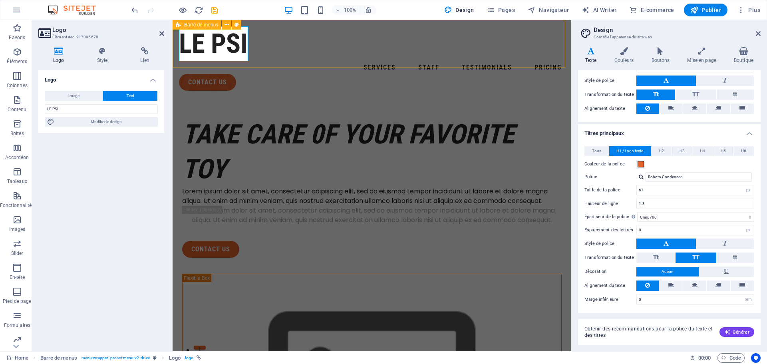
click at [253, 59] on div "LE PSI Services Staff Testimonials Pricing contact us" at bounding box center [372, 58] width 399 height 77
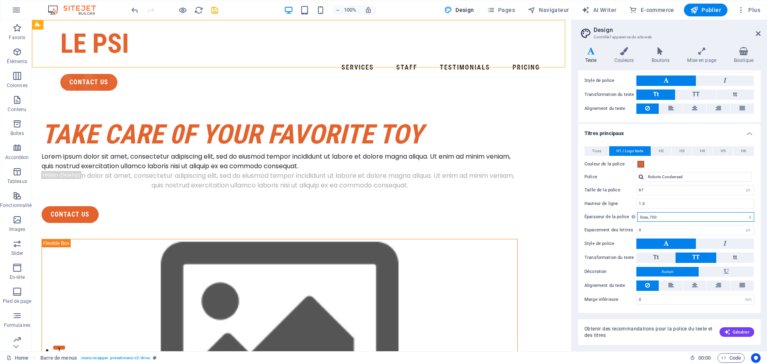
click at [648, 218] on select "Mince, 100 Extra-léger, 200 Léger, 300 Normal, 400 Medium, 500 Demi-gras, 600 G…" at bounding box center [696, 217] width 117 height 10
click at [638, 212] on select "Mince, 100 Extra-léger, 200 Léger, 300 Normal, 400 Medium, 500 Demi-gras, 600 G…" at bounding box center [696, 217] width 117 height 10
click at [651, 217] on select "Mince, 100 Extra-léger, 200 Léger, 300 Normal, 400 Medium, 500 Demi-gras, 600 G…" at bounding box center [696, 217] width 117 height 10
select select "700"
click at [638, 212] on select "Mince, 100 Extra-léger, 200 Léger, 300 Normal, 400 Medium, 500 Demi-gras, 600 G…" at bounding box center [696, 217] width 117 height 10
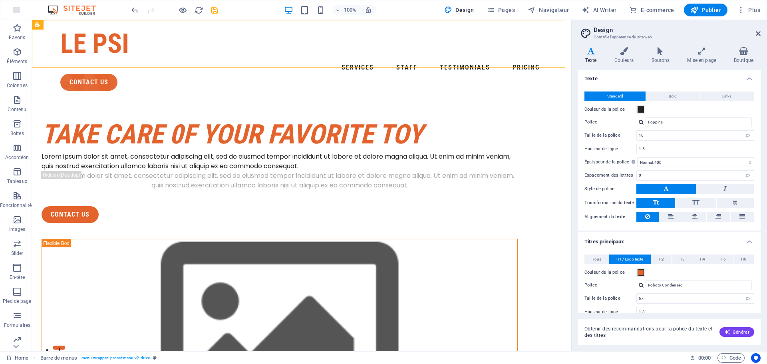
scroll to position [0, 0]
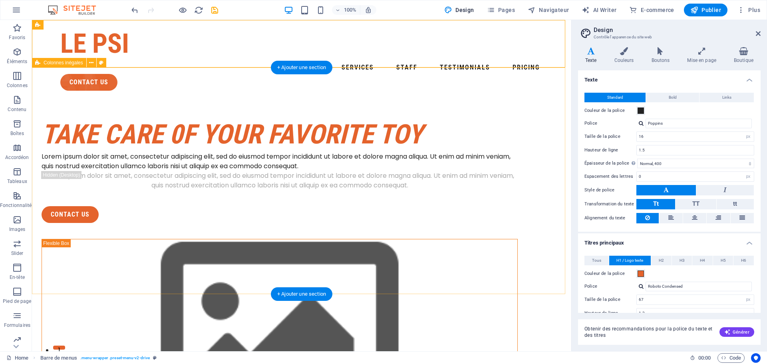
click at [515, 74] on div "contact us" at bounding box center [301, 82] width 483 height 17
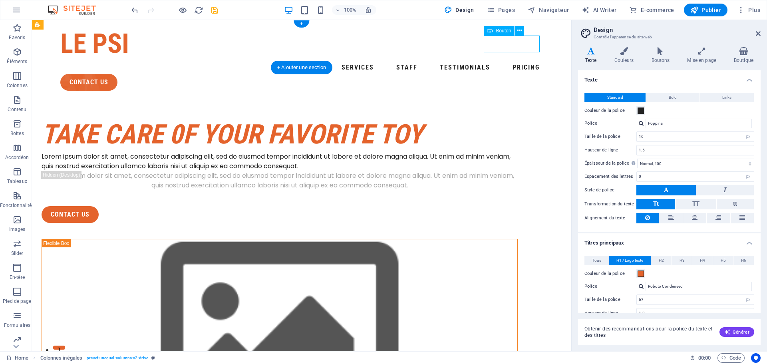
click at [515, 74] on div "contact us" at bounding box center [301, 82] width 483 height 17
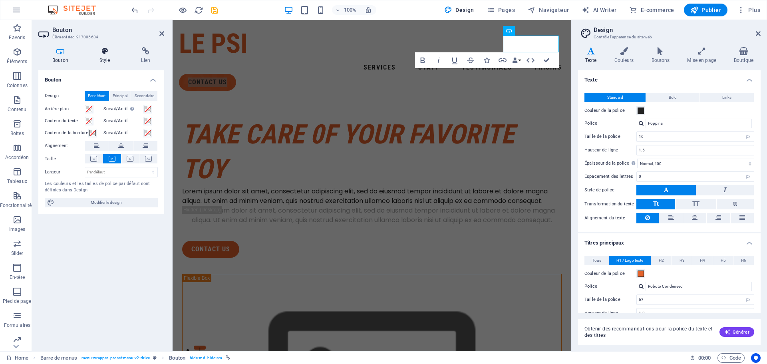
click at [101, 56] on h4 "Style" at bounding box center [107, 55] width 42 height 17
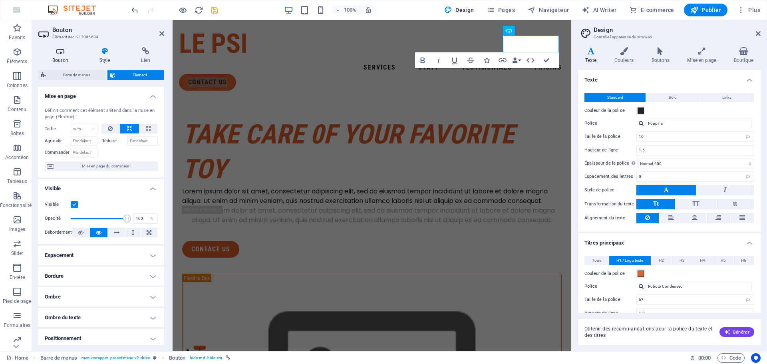
click at [57, 56] on h4 "Bouton" at bounding box center [61, 55] width 47 height 17
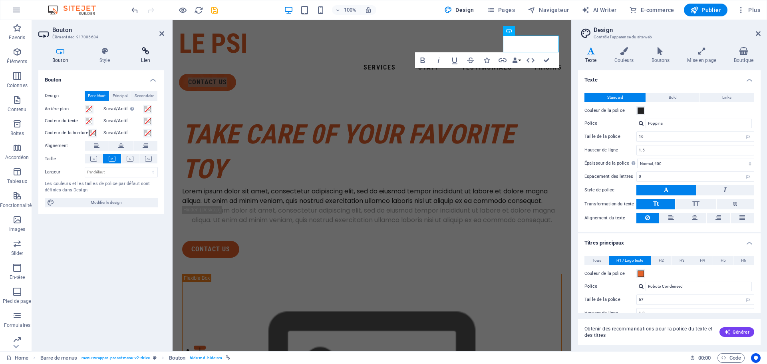
click at [150, 54] on icon at bounding box center [145, 51] width 37 height 8
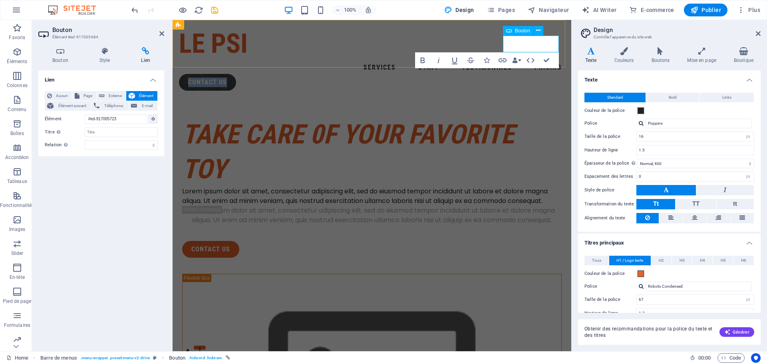
click at [236, 74] on link "contact us" at bounding box center [207, 82] width 57 height 17
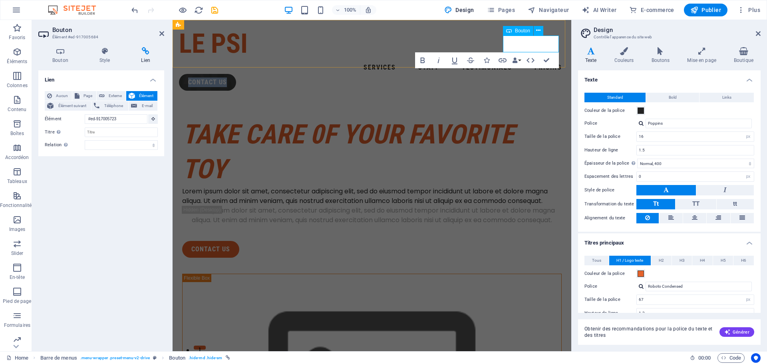
click at [236, 74] on link "contact us" at bounding box center [207, 82] width 57 height 17
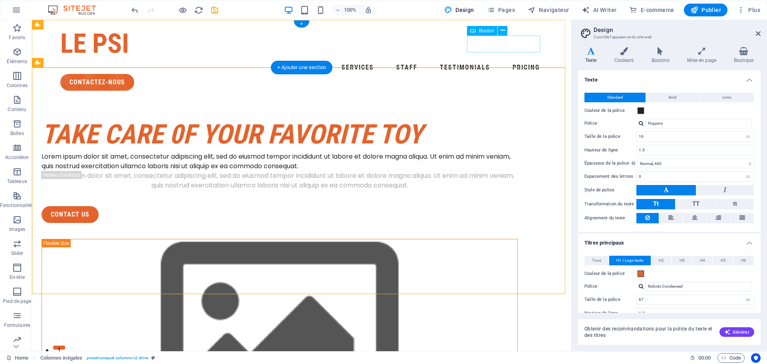
click at [500, 74] on div "CONTACTEZ-NOUS" at bounding box center [301, 82] width 483 height 17
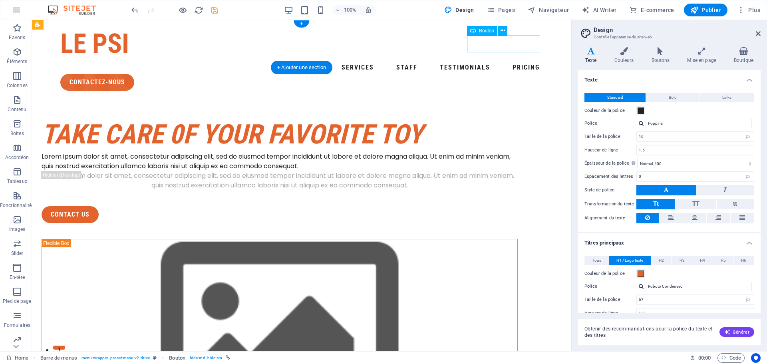
click at [502, 74] on div "CONTACTEZ-NOUS" at bounding box center [301, 82] width 483 height 17
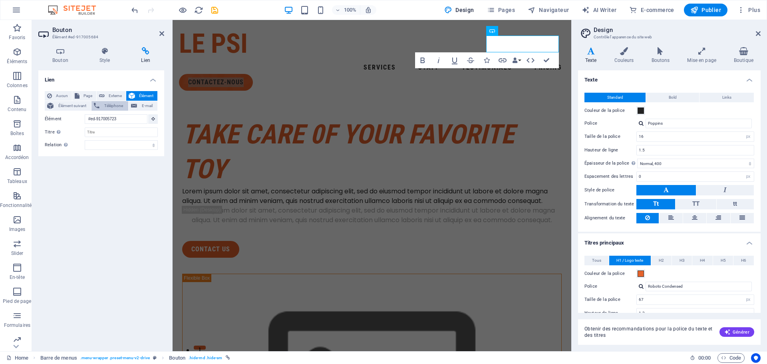
click at [113, 106] on span "Téléphone" at bounding box center [114, 106] width 24 height 10
paste input "[PHONE_NUMBER]"
type input "[PHONE_NUMBER]"
click at [95, 133] on input "Titre Description supplémentaire du lien. Celle-ci doit être différente du text…" at bounding box center [121, 132] width 73 height 10
type input "Appelez-nous"
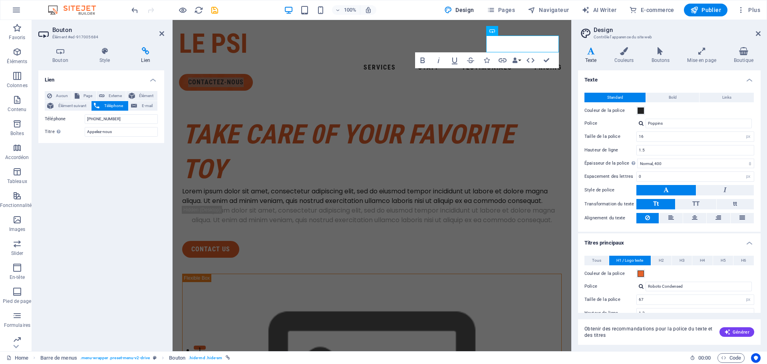
click at [124, 191] on div "Lien Aucun Page Externe Élément Élément suivant Téléphone E-mail Page Home Lega…" at bounding box center [101, 207] width 126 height 275
click at [213, 14] on icon "save" at bounding box center [214, 10] width 9 height 9
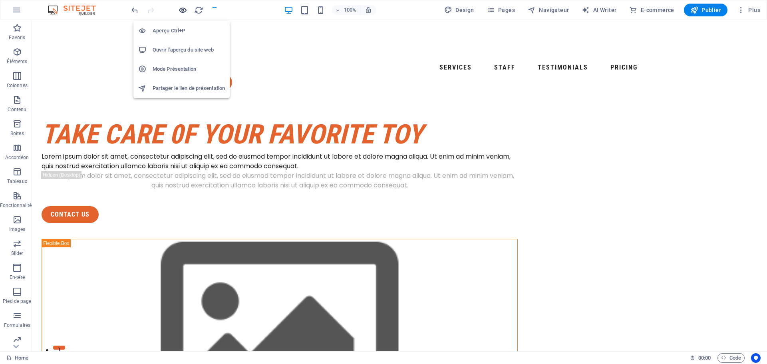
click at [180, 8] on icon "button" at bounding box center [182, 10] width 9 height 9
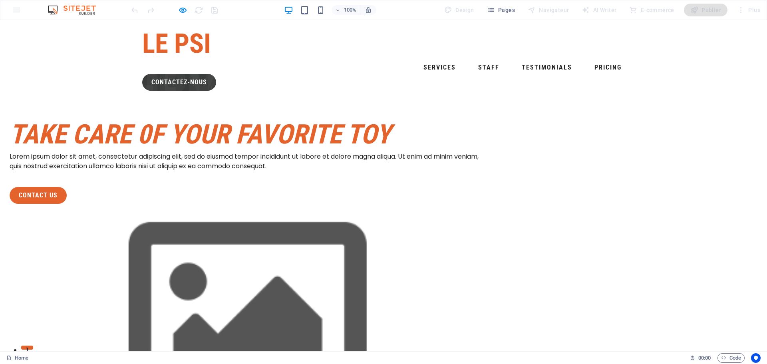
click at [216, 74] on link "CONTACTEZ-NOUS" at bounding box center [179, 82] width 74 height 17
click at [180, 51] on h1 "LE PSI" at bounding box center [383, 43] width 483 height 35
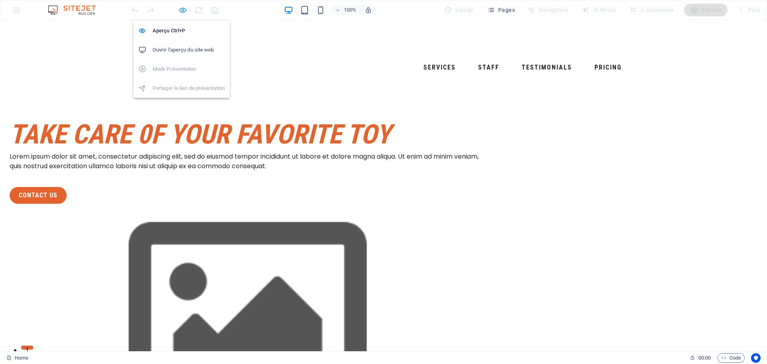
click at [181, 8] on icon "button" at bounding box center [182, 10] width 9 height 9
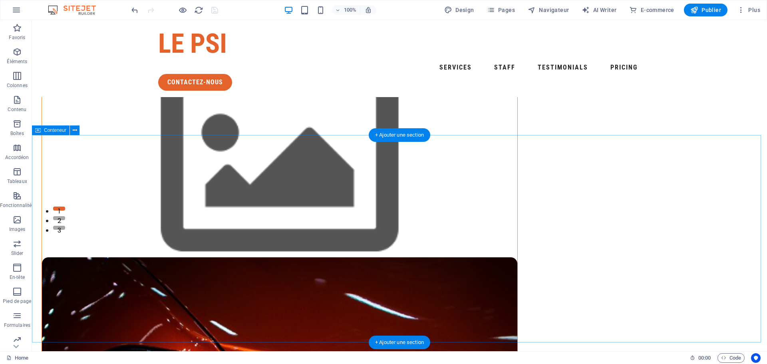
scroll to position [160, 0]
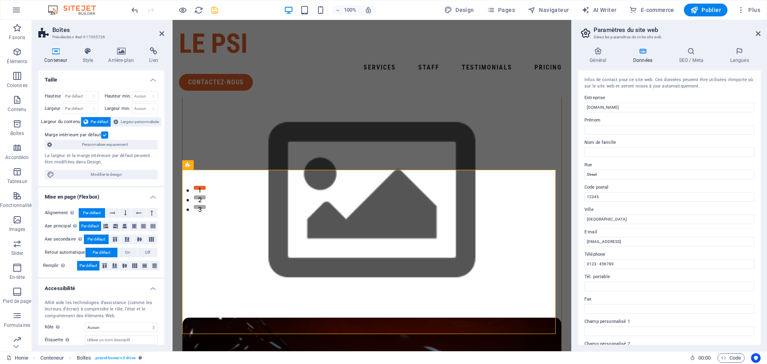
scroll to position [191, 0]
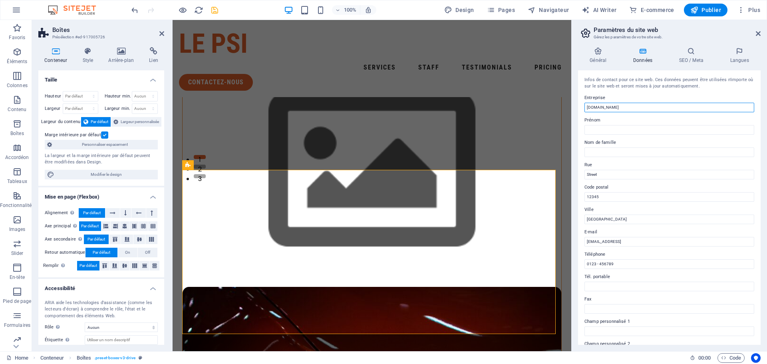
drag, startPoint x: 602, startPoint y: 106, endPoint x: 582, endPoint y: 105, distance: 20.4
click at [582, 105] on div "Infos de contact pour ce site web. Ces données peuvent être utilisées n'importe…" at bounding box center [669, 207] width 183 height 275
type input "Le PSI"
click at [596, 164] on label "Rue" at bounding box center [670, 165] width 170 height 10
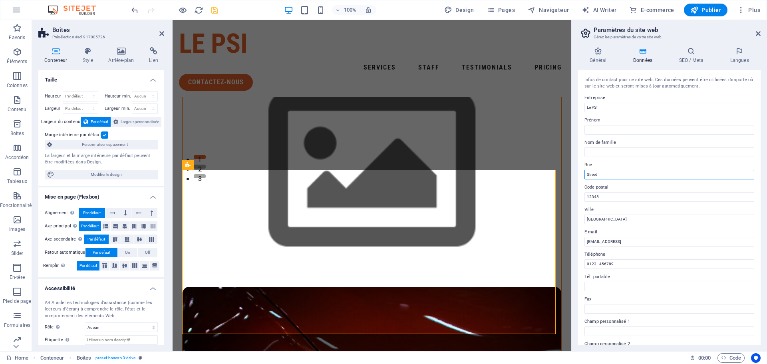
click at [596, 170] on input "Street" at bounding box center [670, 175] width 170 height 10
click at [599, 175] on input "Street" at bounding box center [670, 175] width 170 height 10
paste input "540, [GEOGRAPHIC_DATA], [GEOGRAPHIC_DATA]"
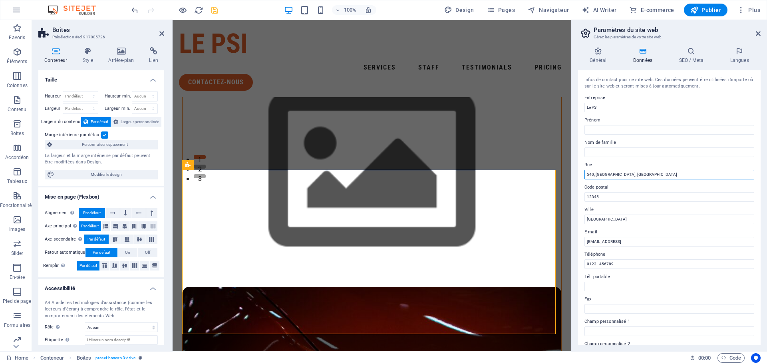
drag, startPoint x: 615, startPoint y: 174, endPoint x: 648, endPoint y: 173, distance: 32.8
click at [648, 173] on input "540, [GEOGRAPHIC_DATA], [GEOGRAPHIC_DATA]" at bounding box center [670, 175] width 170 height 10
type input "540, [GEOGRAPHIC_DATA],"
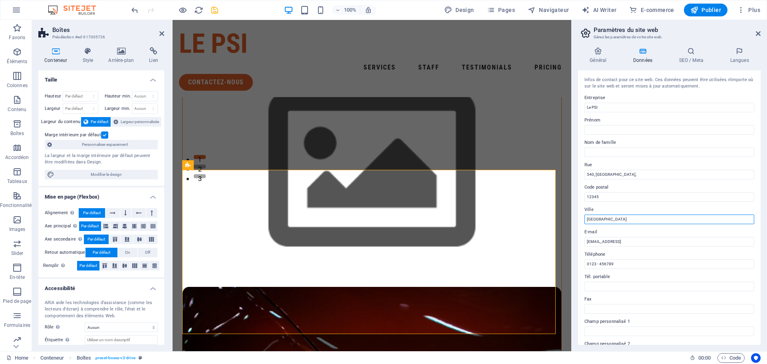
click at [597, 221] on input "[GEOGRAPHIC_DATA]" at bounding box center [670, 220] width 170 height 10
paste input "Saint-Thomas"
type input "Saint-Thomas"
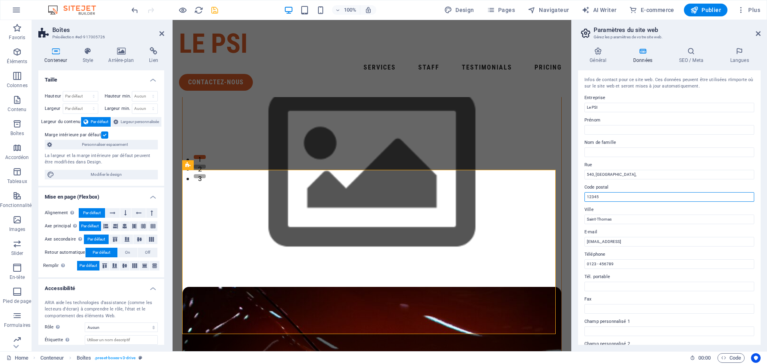
click at [602, 198] on input "12345" at bounding box center [670, 197] width 170 height 10
paste input "[STREET_ADDRESS]"
drag, startPoint x: 647, startPoint y: 197, endPoint x: 577, endPoint y: 195, distance: 70.4
click at [577, 195] on div "Général Données SEO / Meta Langues Nom du site web [DOMAIN_NAME] Logo Glissez l…" at bounding box center [669, 196] width 195 height 311
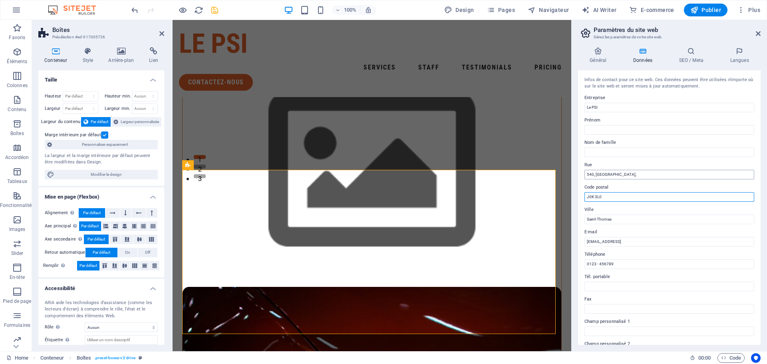
type input "J0K 3L0"
click at [617, 175] on input "540, [GEOGRAPHIC_DATA]," at bounding box center [670, 175] width 170 height 10
type input "540, [GEOGRAPHIC_DATA]"
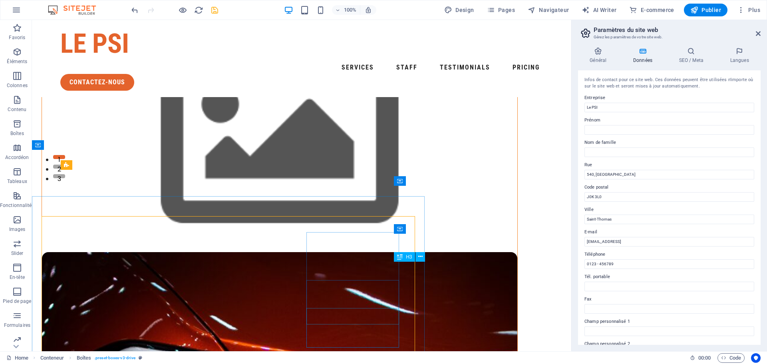
scroll to position [144, 0]
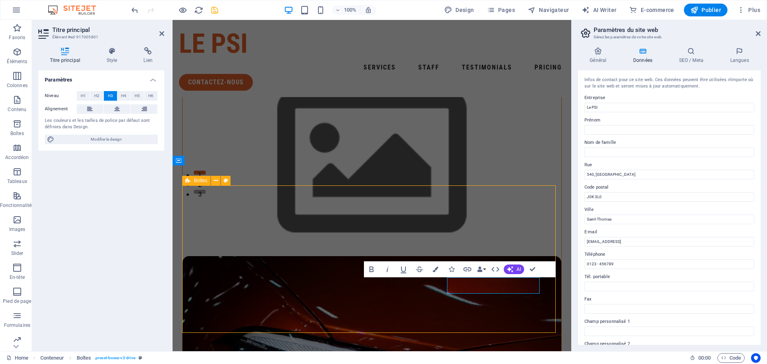
scroll to position [129, 0]
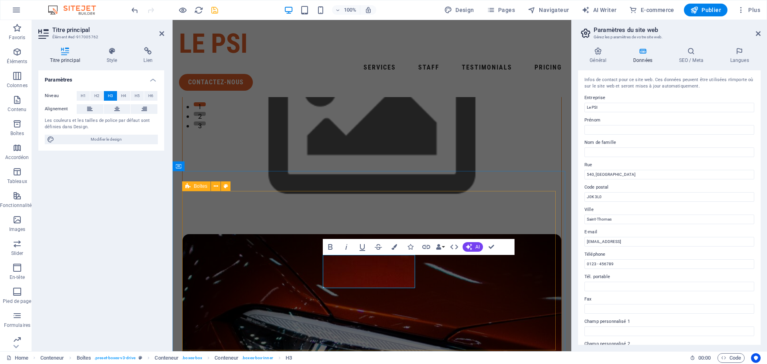
scroll to position [245, 0]
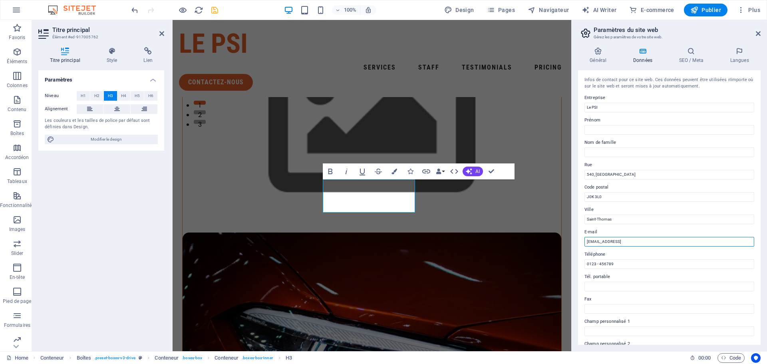
click at [632, 241] on input "[EMAIL_ADDRESS]" at bounding box center [670, 242] width 170 height 10
type input "[EMAIL_ADDRESS][DOMAIN_NAME]"
click at [597, 265] on input "0123 - 456789" at bounding box center [670, 264] width 170 height 10
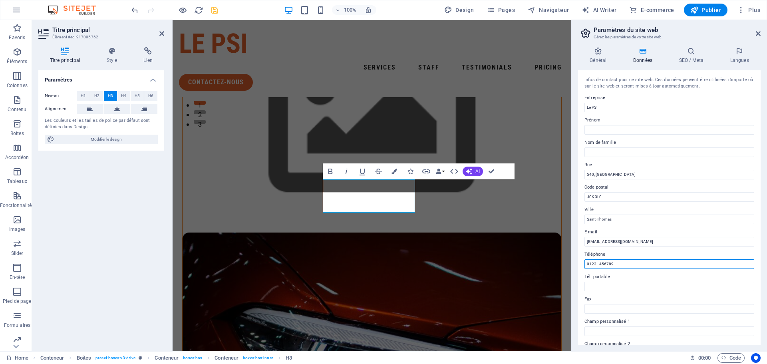
click at [597, 265] on input "0123 - 456789" at bounding box center [670, 264] width 170 height 10
paste input "[PHONE_NUMBER]"
click at [595, 264] on input "[PHONE_NUMBER]" at bounding box center [670, 264] width 170 height 10
click at [602, 265] on input "450365-0844" at bounding box center [670, 264] width 170 height 10
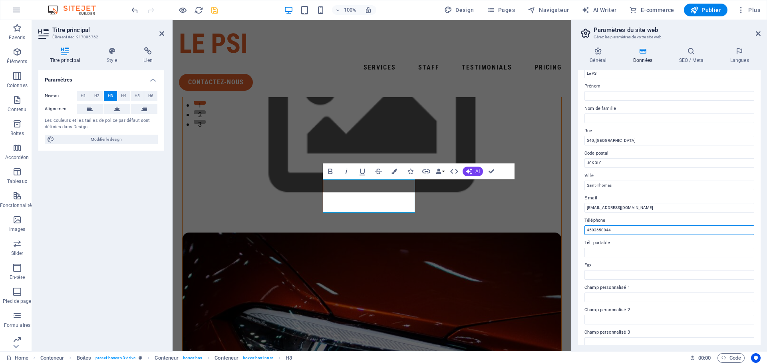
scroll to position [0, 0]
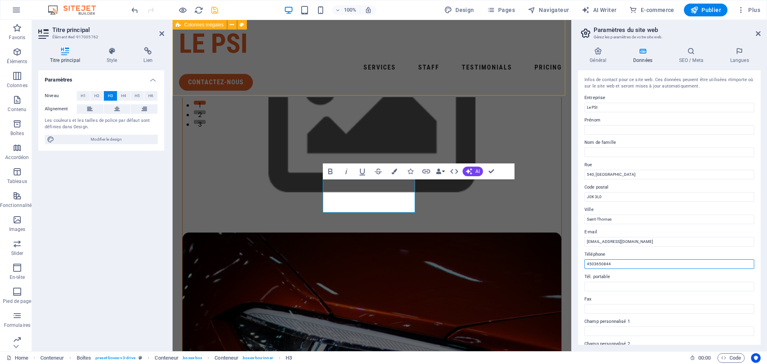
type input "4503650844"
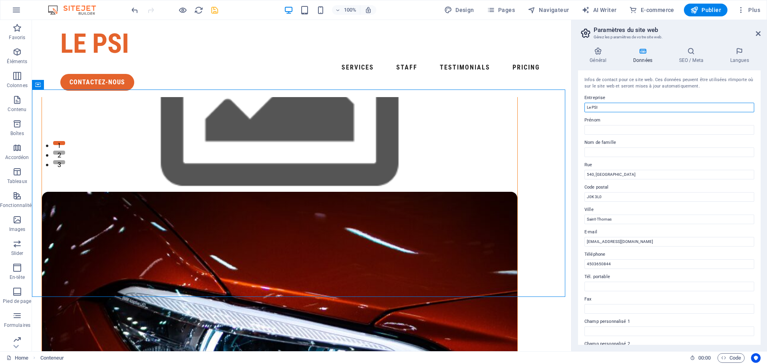
click at [591, 108] on input "Le PSI" at bounding box center [670, 108] width 170 height 10
type input "LE PSI"
click at [598, 54] on icon at bounding box center [598, 51] width 40 height 8
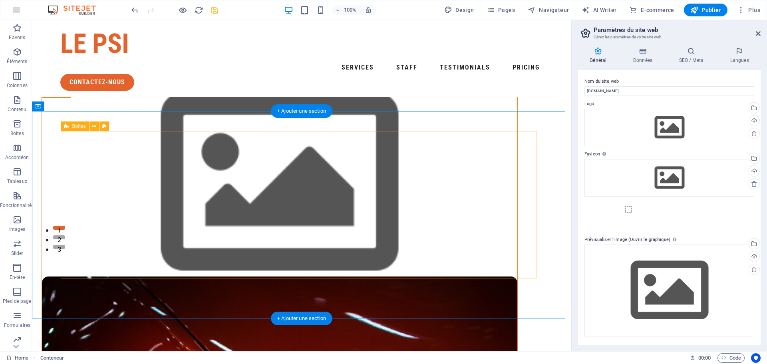
scroll to position [200, 0]
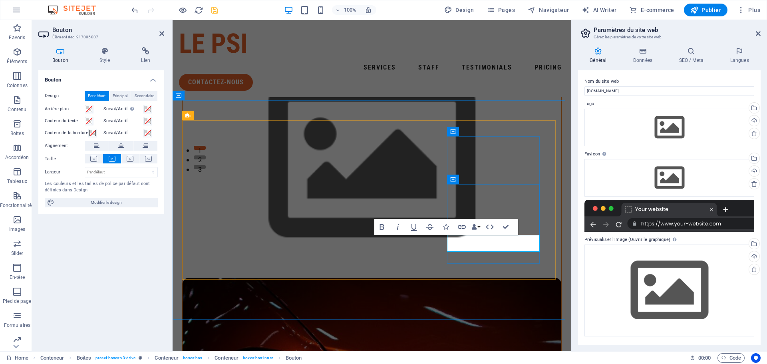
scroll to position [240, 0]
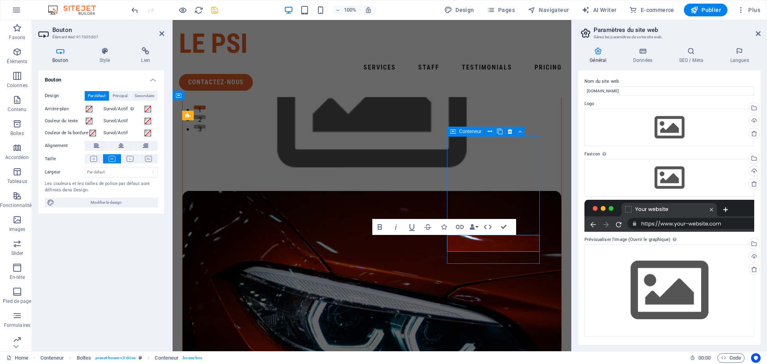
scroll to position [194, 0]
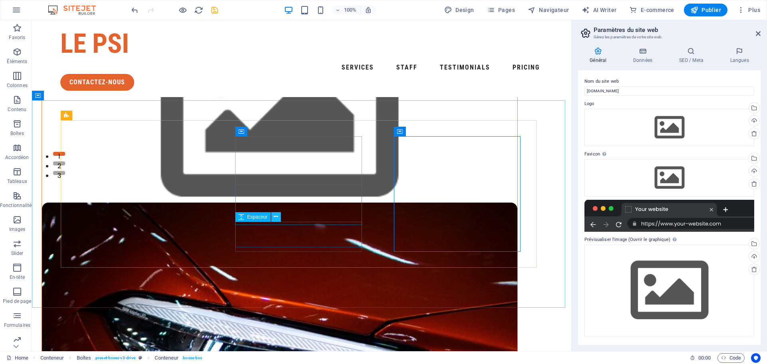
click at [277, 219] on icon at bounding box center [276, 217] width 4 height 8
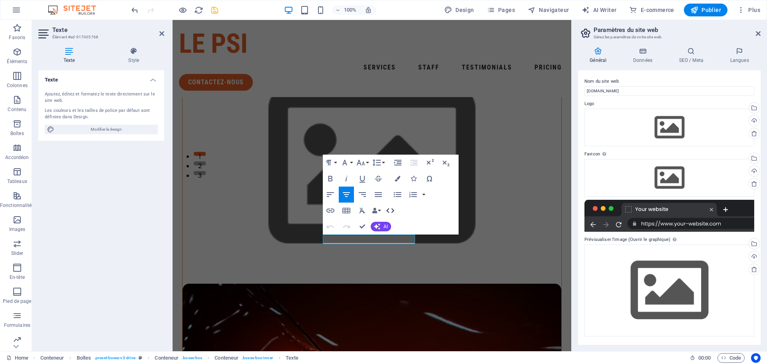
scroll to position [234, 0]
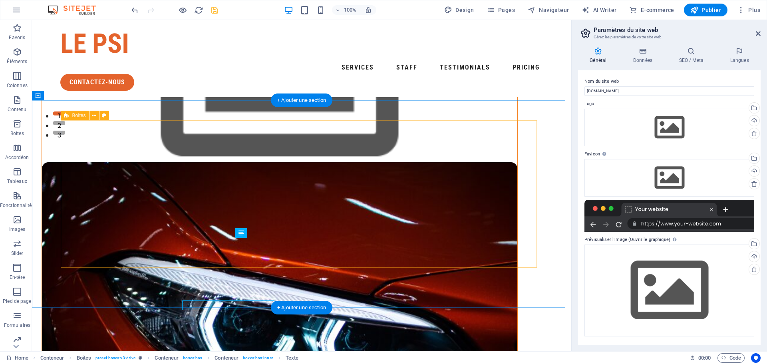
scroll to position [194, 0]
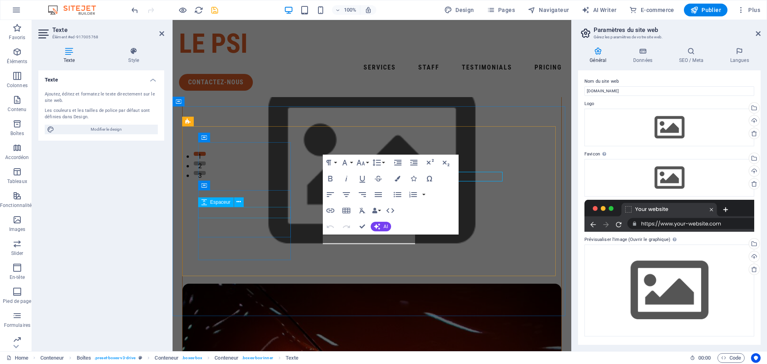
scroll to position [234, 0]
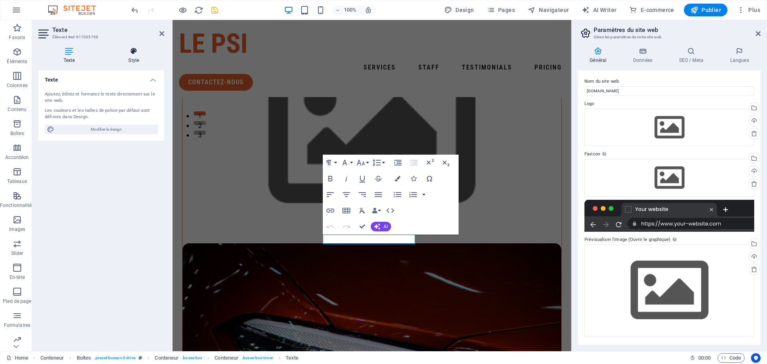
click at [138, 50] on icon at bounding box center [134, 51] width 61 height 8
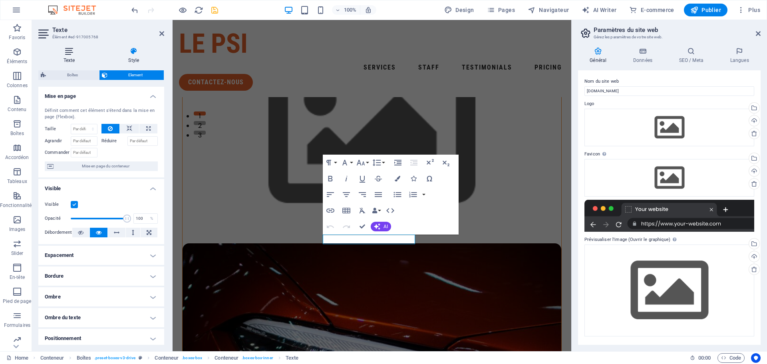
click at [72, 54] on icon at bounding box center [69, 51] width 62 height 8
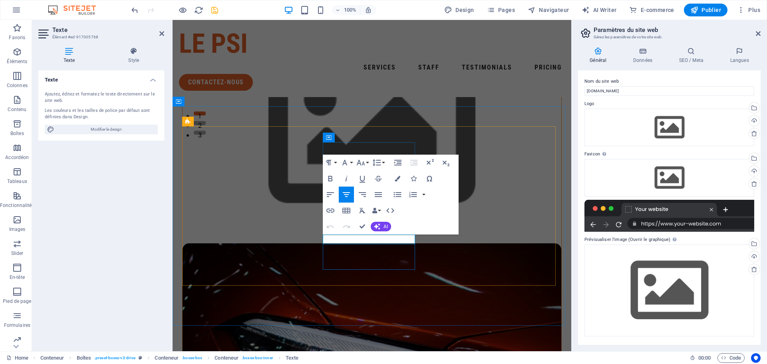
drag, startPoint x: 359, startPoint y: 240, endPoint x: 328, endPoint y: 241, distance: 31.2
drag, startPoint x: 361, startPoint y: 239, endPoint x: 329, endPoint y: 242, distance: 32.1
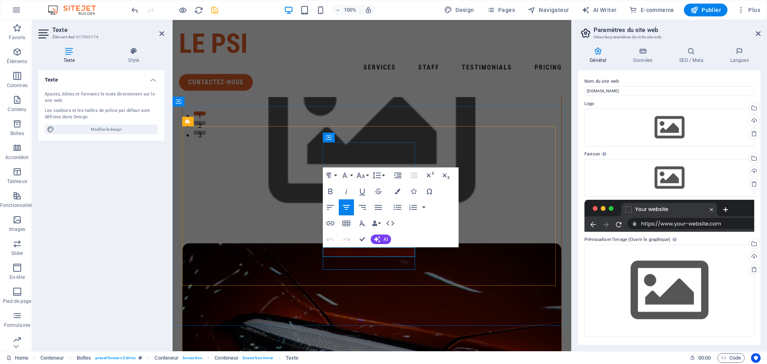
drag, startPoint x: 359, startPoint y: 253, endPoint x: 336, endPoint y: 253, distance: 23.2
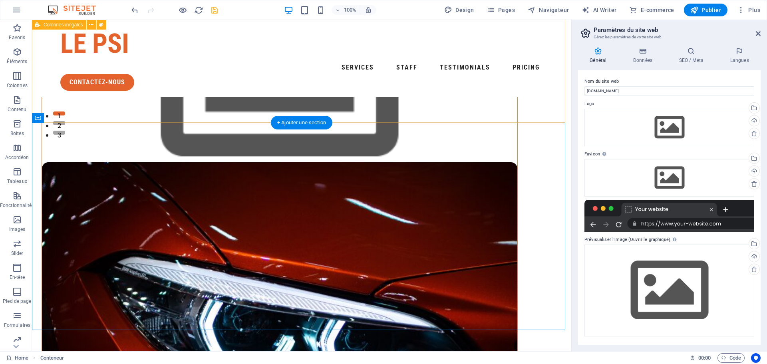
scroll to position [171, 0]
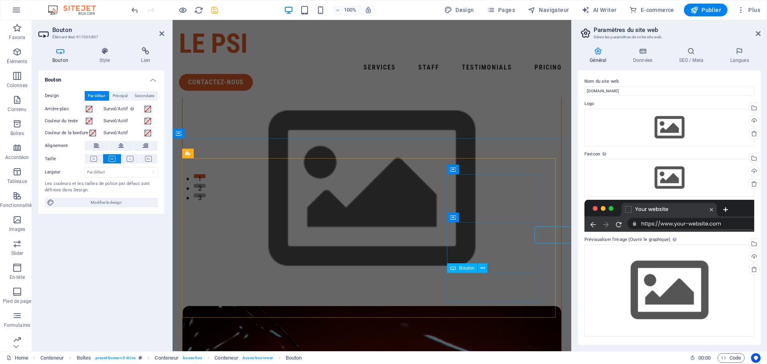
scroll to position [202, 0]
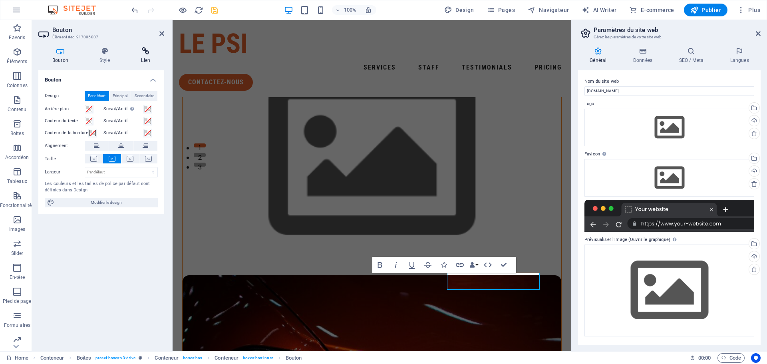
click at [145, 54] on icon at bounding box center [145, 51] width 37 height 8
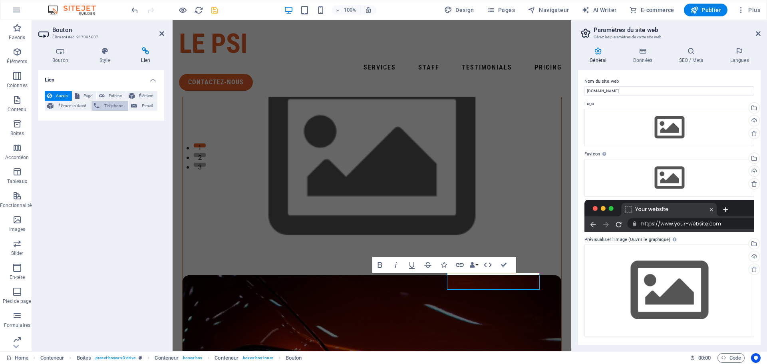
click at [111, 105] on span "Téléphone" at bounding box center [114, 106] width 24 height 10
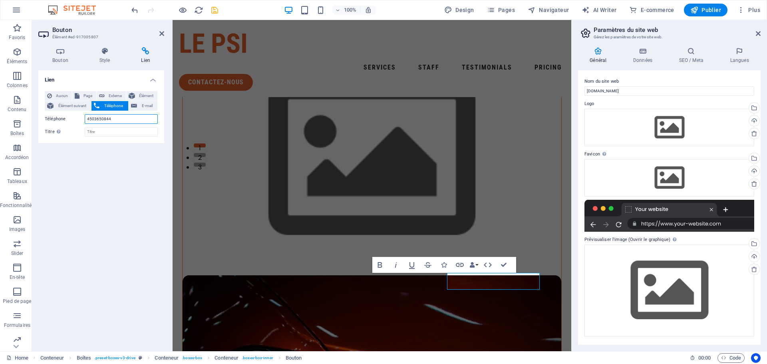
type input "4503650844"
click at [124, 191] on div "Lien Aucun Page Externe Élément Élément suivant Téléphone E-mail Page Home Lega…" at bounding box center [101, 207] width 126 height 275
click at [161, 32] on icon at bounding box center [161, 33] width 5 height 6
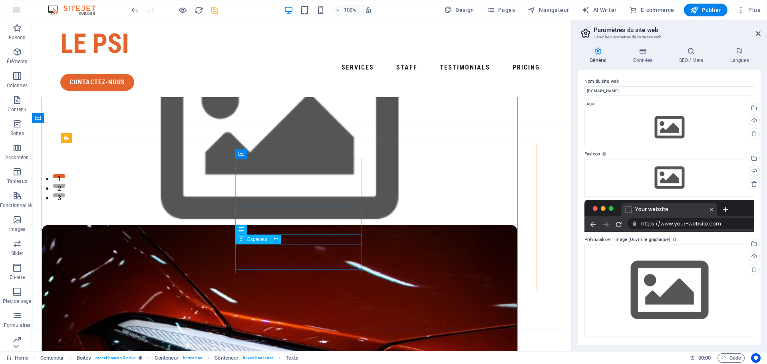
click at [285, 240] on div "Espaceur" at bounding box center [260, 240] width 51 height 10
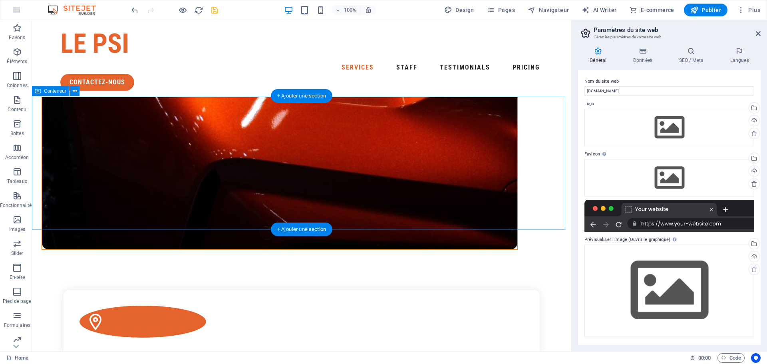
scroll to position [560, 0]
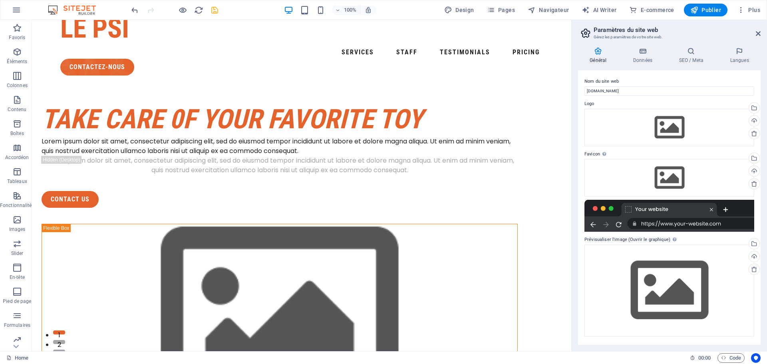
scroll to position [0, 0]
